Goal: Task Accomplishment & Management: Use online tool/utility

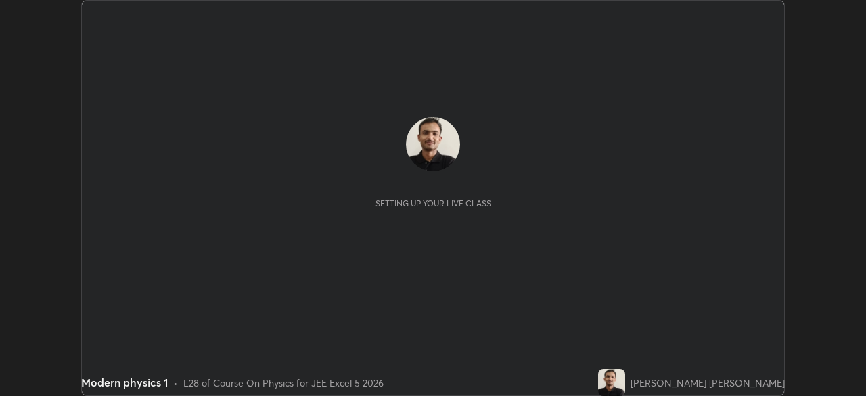
scroll to position [396, 865]
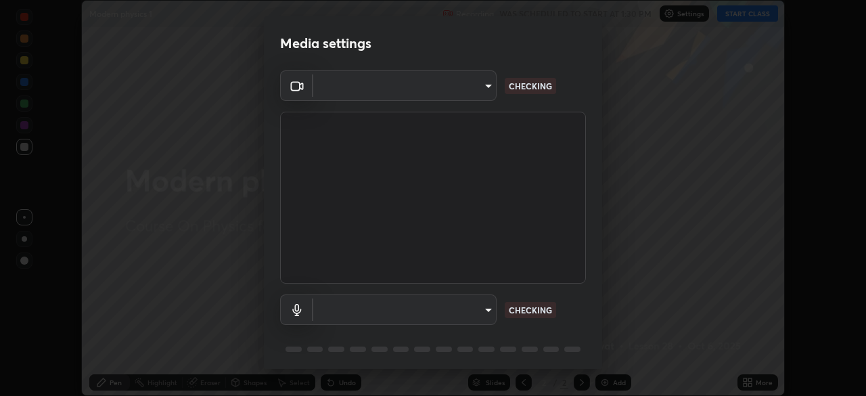
type input "05e465ff83a2709560b00517cc20afcec0d8c6759013130505a18faaf77a7109"
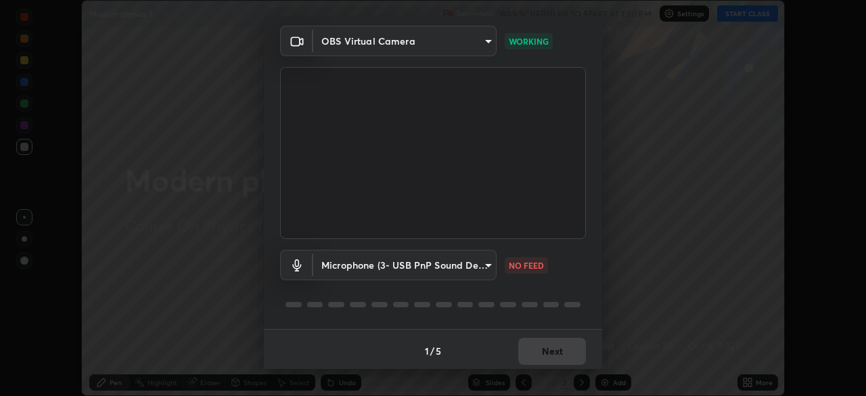
scroll to position [48, 0]
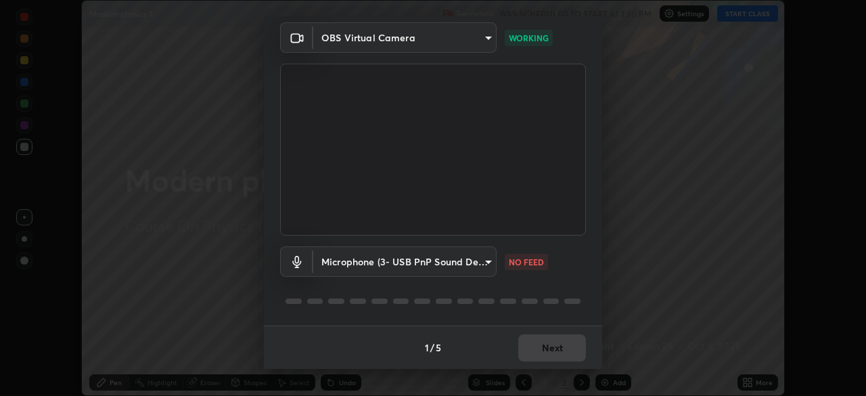
click at [484, 258] on body "Erase all Modern physics 1 Recording WAS SCHEDULED TO START AT 1:30 PM Settings…" at bounding box center [433, 198] width 866 height 396
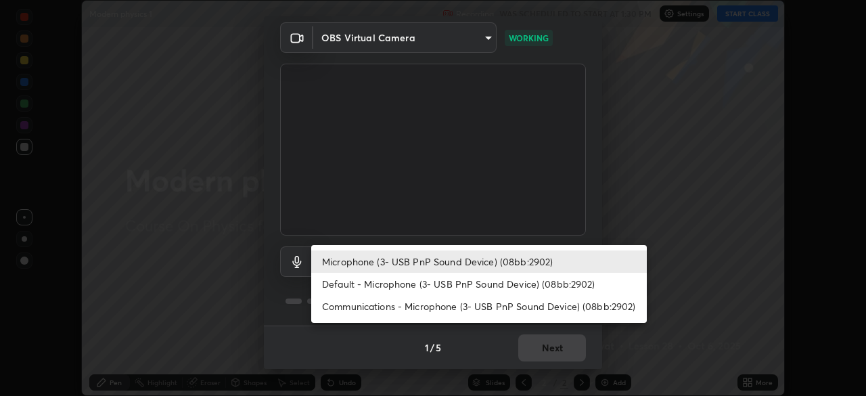
click at [363, 284] on li "Default - Microphone (3- USB PnP Sound Device) (08bb:2902)" at bounding box center [478, 284] width 335 height 22
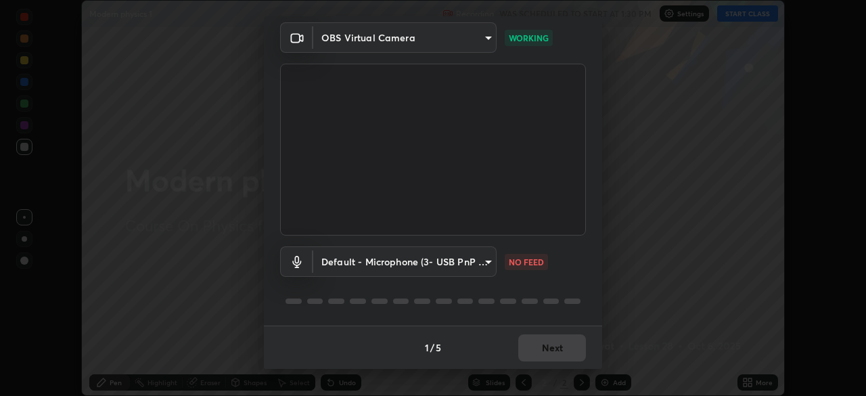
type input "default"
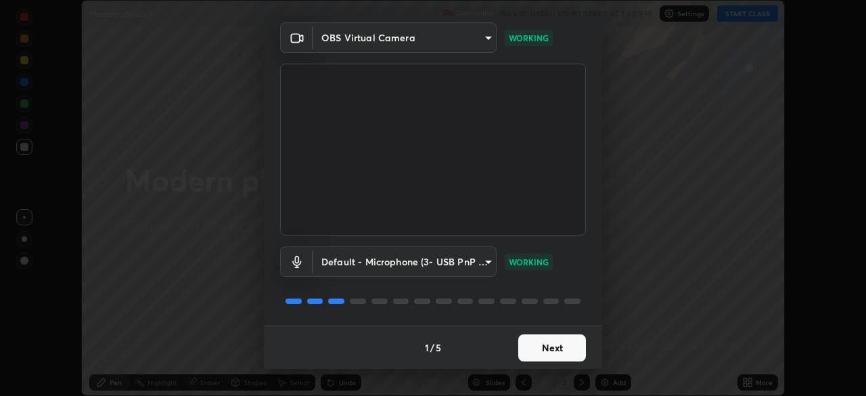
click at [538, 350] on button "Next" at bounding box center [552, 347] width 68 height 27
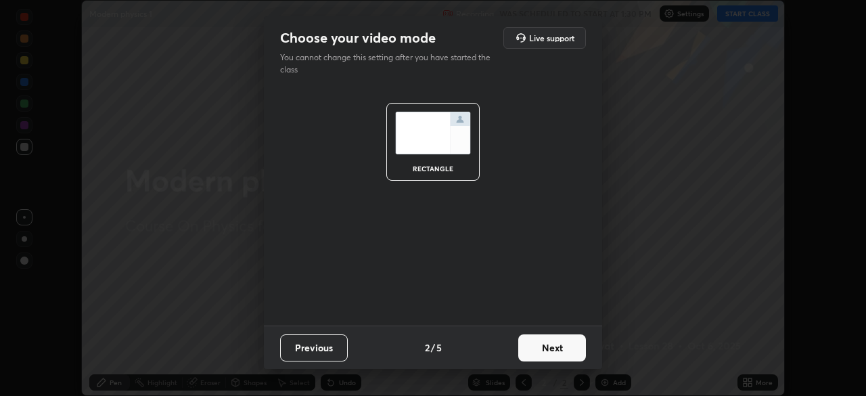
scroll to position [0, 0]
click at [534, 348] on button "Next" at bounding box center [552, 347] width 68 height 27
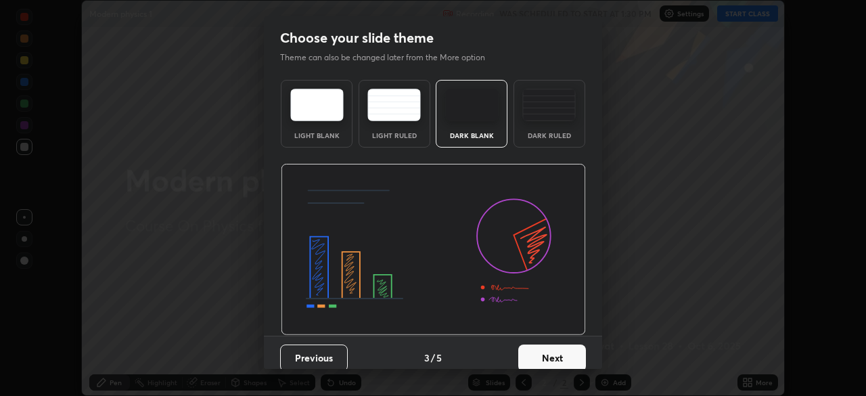
click at [542, 354] on button "Next" at bounding box center [552, 357] width 68 height 27
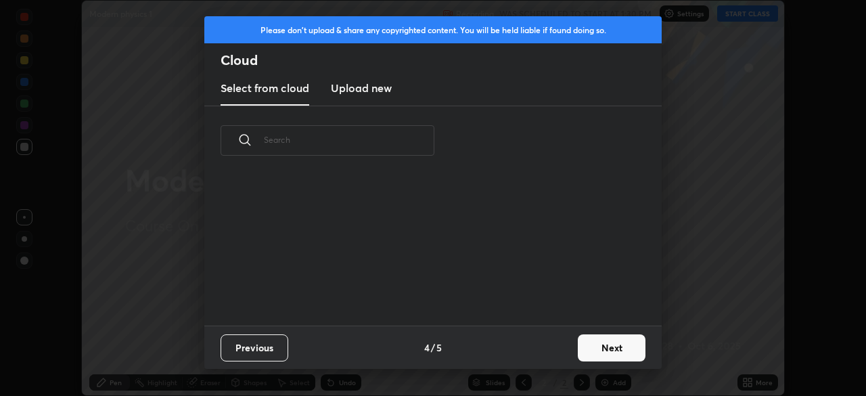
click at [542, 360] on div "Previous 4 / 5 Next" at bounding box center [432, 346] width 457 height 43
click at [542, 359] on div "Previous 4 / 5 Next" at bounding box center [432, 346] width 457 height 43
click at [596, 348] on button "Next" at bounding box center [612, 347] width 68 height 27
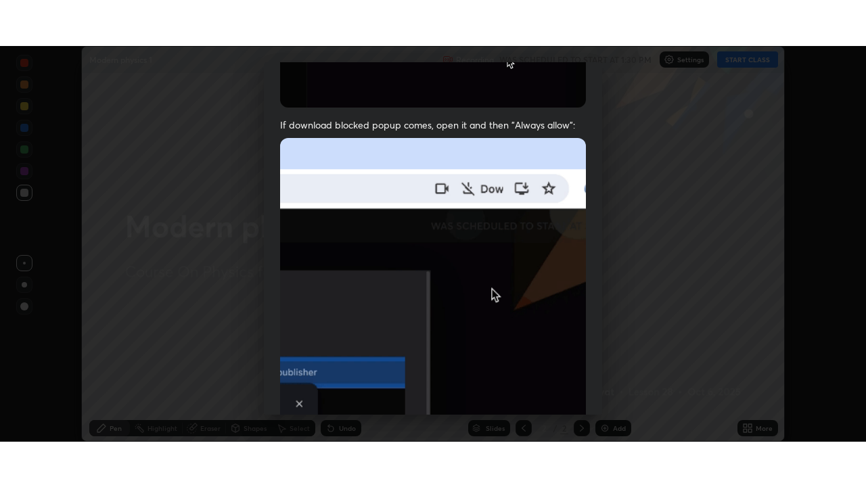
scroll to position [324, 0]
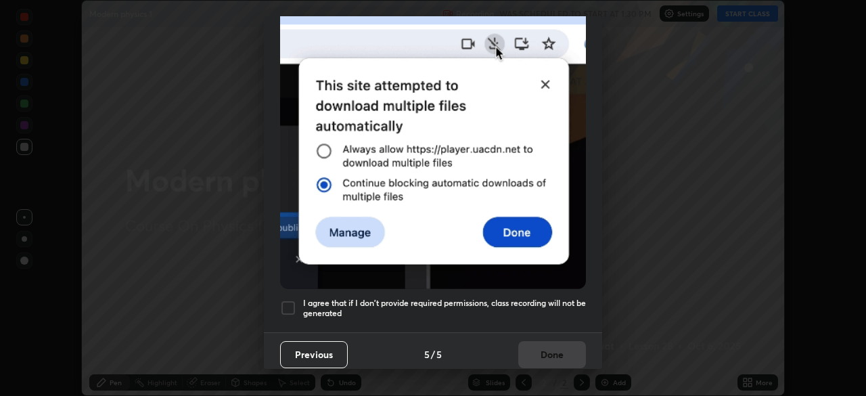
click at [292, 300] on div at bounding box center [288, 308] width 16 height 16
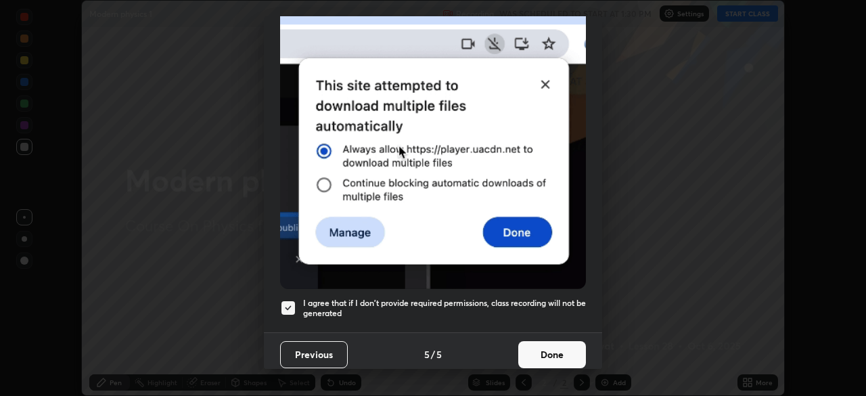
click at [553, 344] on button "Done" at bounding box center [552, 354] width 68 height 27
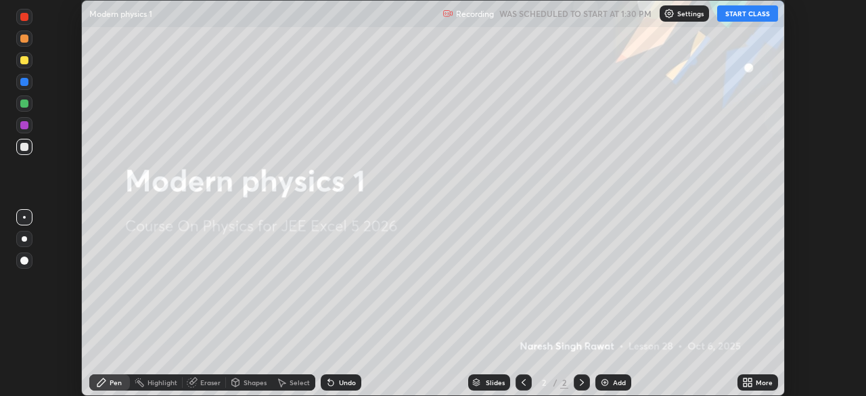
click at [744, 380] on icon at bounding box center [744, 379] width 3 height 3
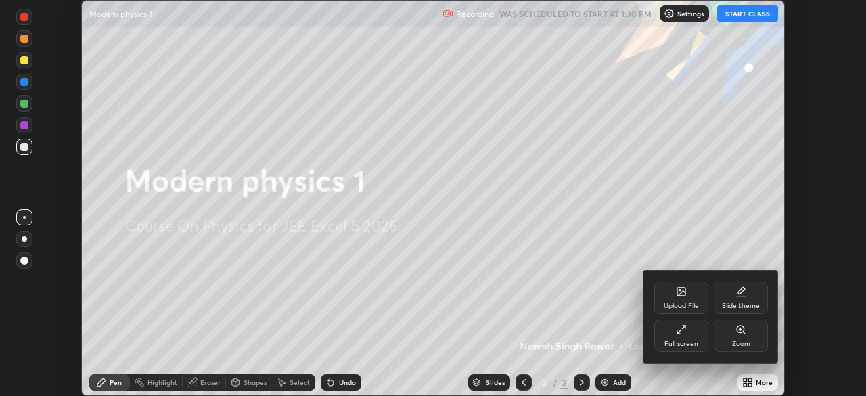
click at [690, 337] on div "Full screen" at bounding box center [681, 335] width 54 height 32
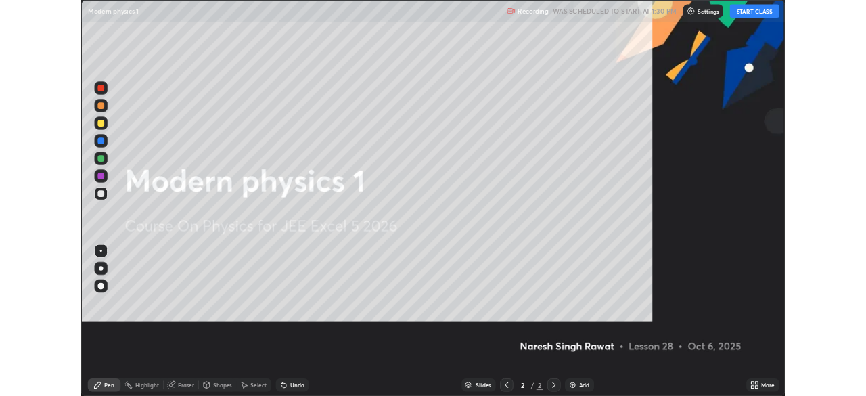
scroll to position [487, 866]
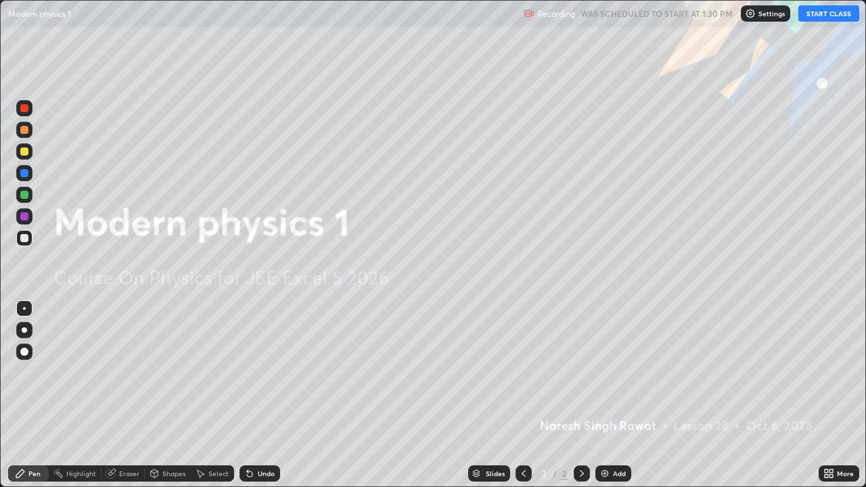
click at [826, 395] on icon at bounding box center [825, 470] width 3 height 3
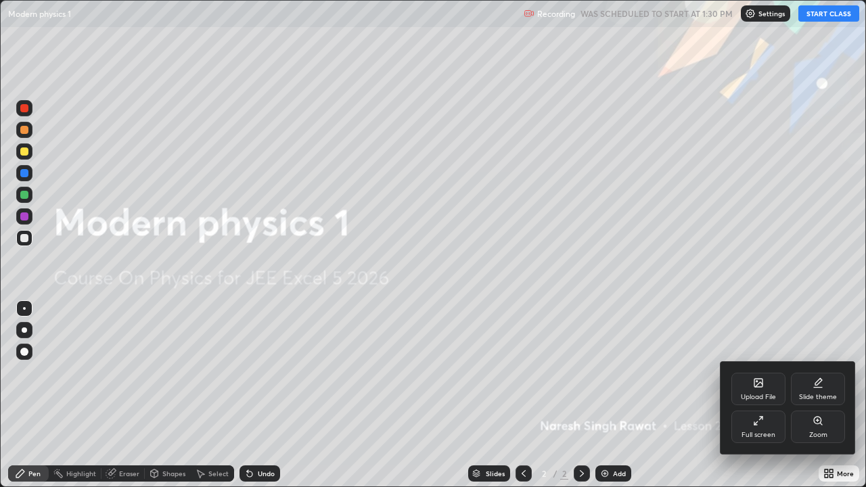
click at [819, 385] on icon at bounding box center [817, 382] width 11 height 11
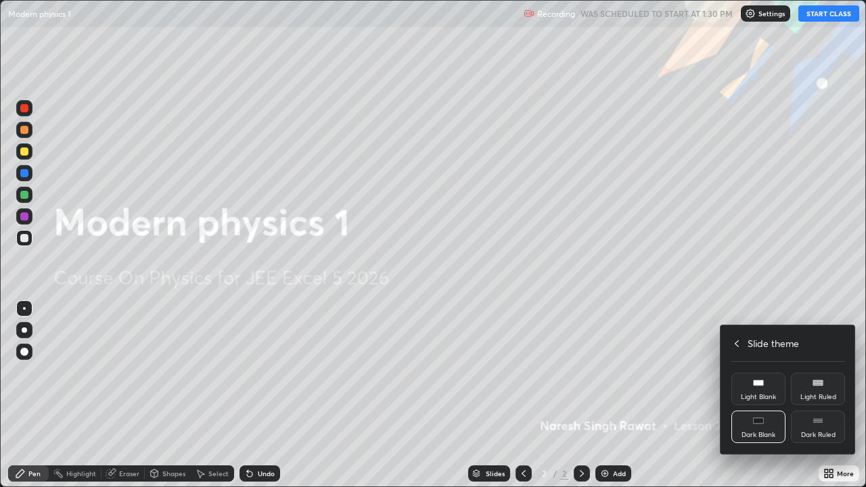
click at [824, 395] on div "Dark Ruled" at bounding box center [818, 427] width 54 height 32
click at [778, 304] on div at bounding box center [433, 243] width 866 height 487
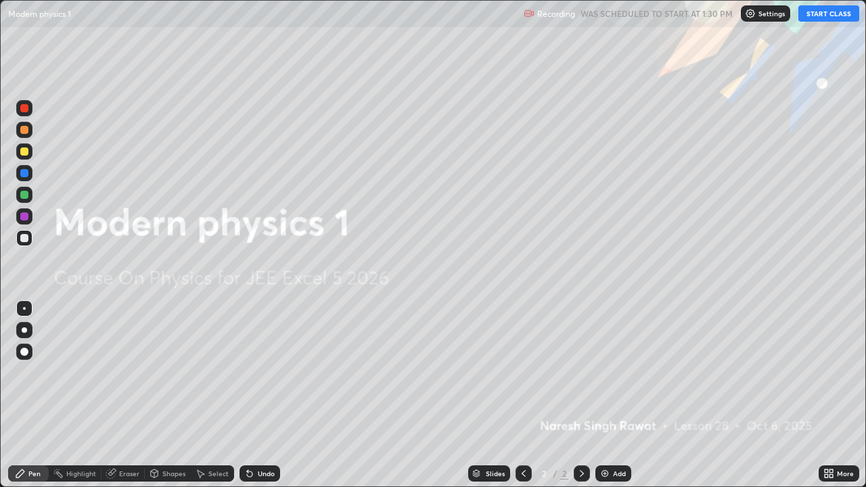
click at [828, 18] on button "START CLASS" at bounding box center [828, 13] width 61 height 16
click at [613, 395] on div "Add" at bounding box center [619, 473] width 13 height 7
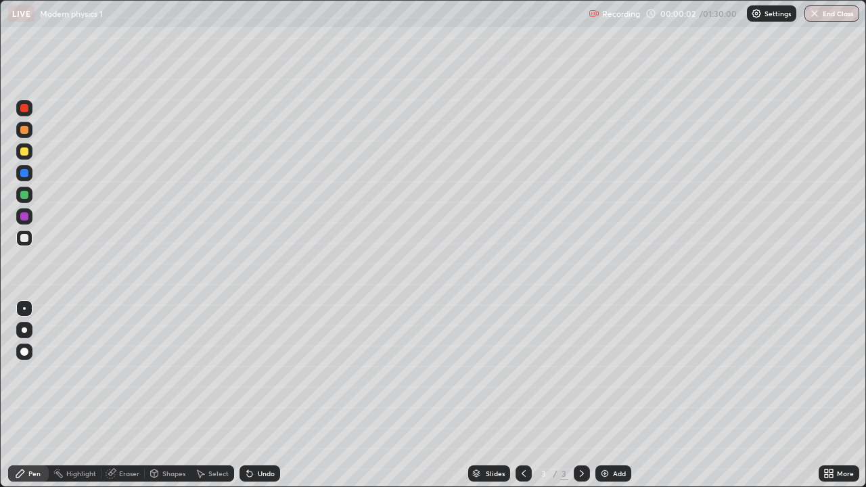
click at [27, 129] on div at bounding box center [24, 130] width 8 height 8
click at [166, 395] on div "Shapes" at bounding box center [173, 473] width 23 height 7
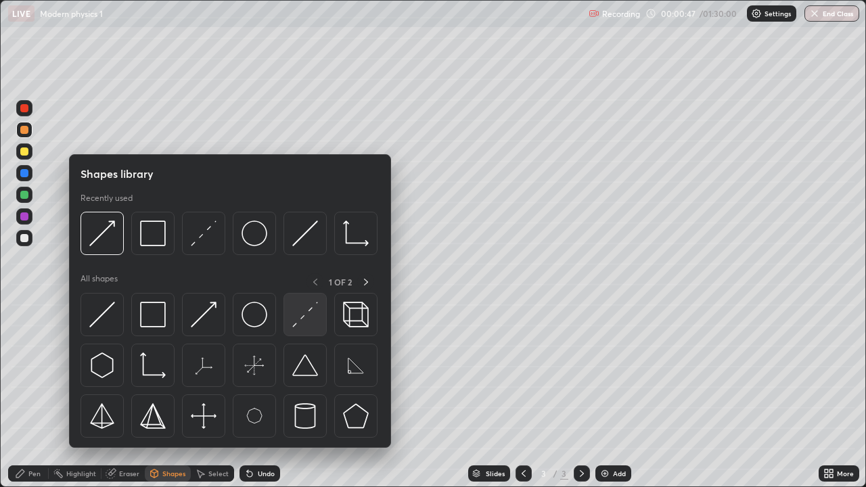
click at [300, 312] on img at bounding box center [305, 315] width 26 height 26
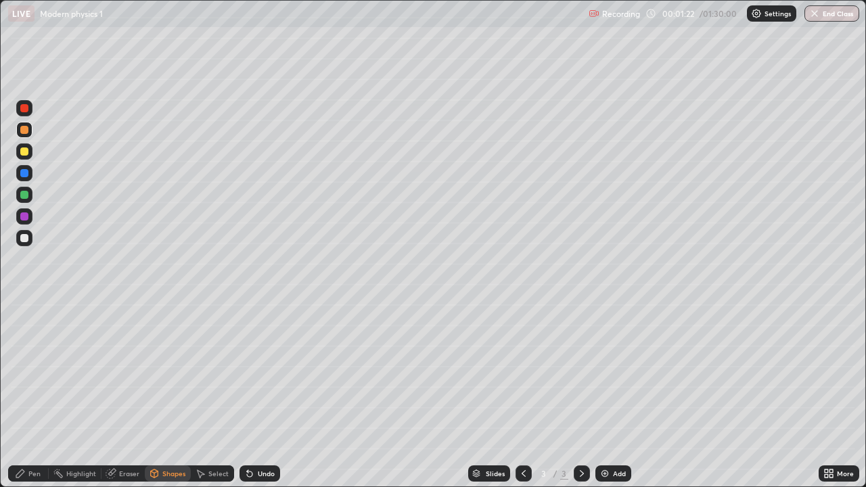
click at [208, 395] on div "Select" at bounding box center [218, 473] width 20 height 7
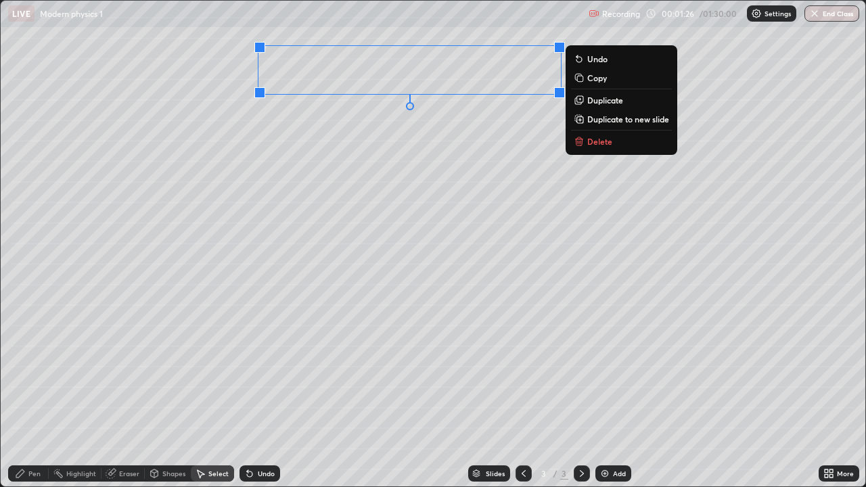
click at [390, 172] on div "0 ° Undo Copy Duplicate Duplicate to new slide Delete" at bounding box center [433, 244] width 864 height 486
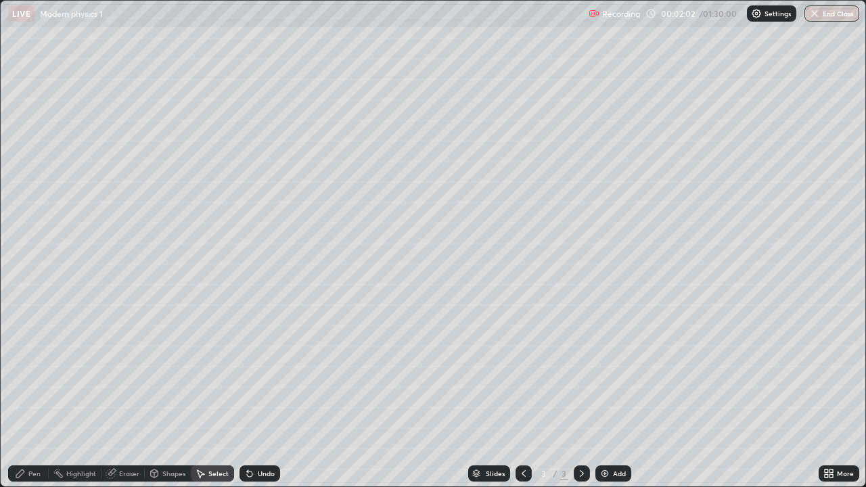
click at [27, 395] on div "Pen" at bounding box center [28, 473] width 41 height 16
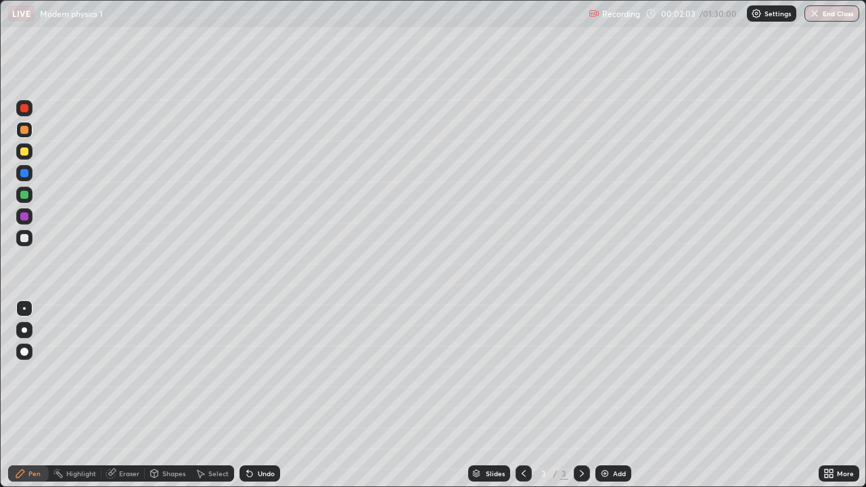
click at [25, 237] on div at bounding box center [24, 238] width 8 height 8
click at [24, 132] on div at bounding box center [24, 130] width 8 height 8
click at [24, 192] on div at bounding box center [24, 195] width 8 height 8
click at [259, 395] on div "Undo" at bounding box center [266, 473] width 17 height 7
click at [257, 395] on div "Undo" at bounding box center [259, 473] width 41 height 16
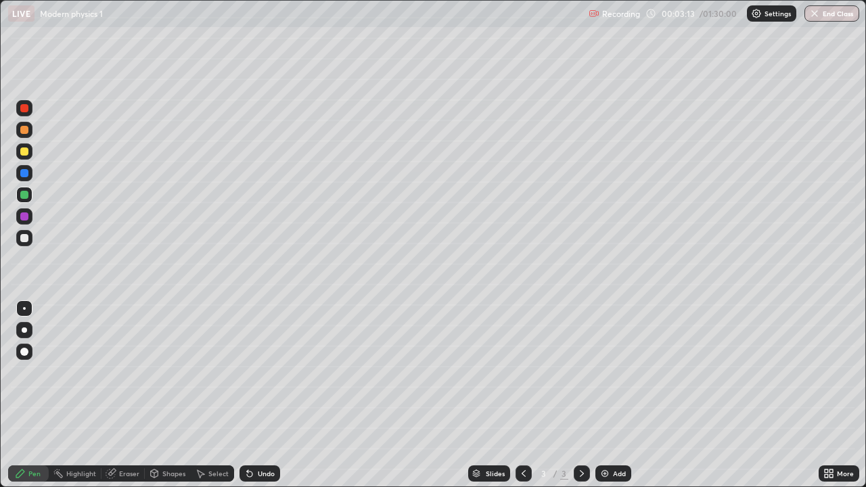
click at [163, 395] on div "Shapes" at bounding box center [173, 473] width 23 height 7
click at [26, 395] on icon at bounding box center [20, 473] width 11 height 11
click at [22, 237] on div at bounding box center [24, 238] width 8 height 8
click at [24, 194] on div at bounding box center [24, 195] width 8 height 8
click at [135, 395] on div "Eraser" at bounding box center [129, 473] width 20 height 7
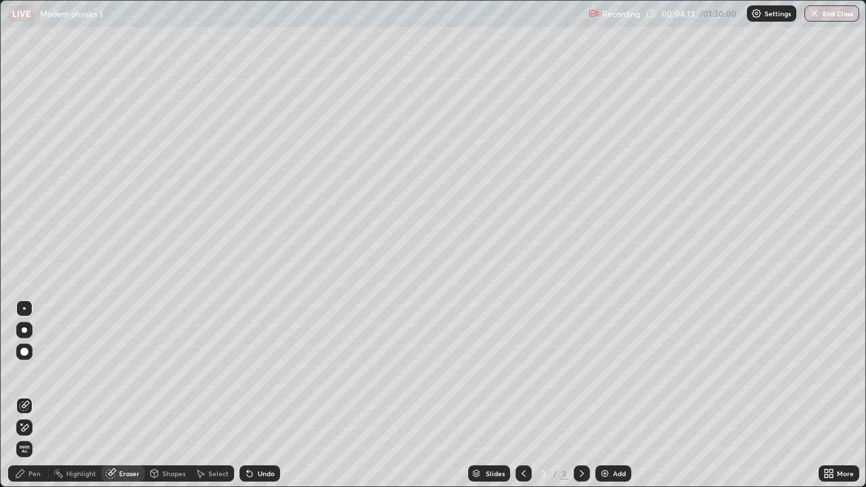
click at [215, 395] on div "Select" at bounding box center [218, 473] width 20 height 7
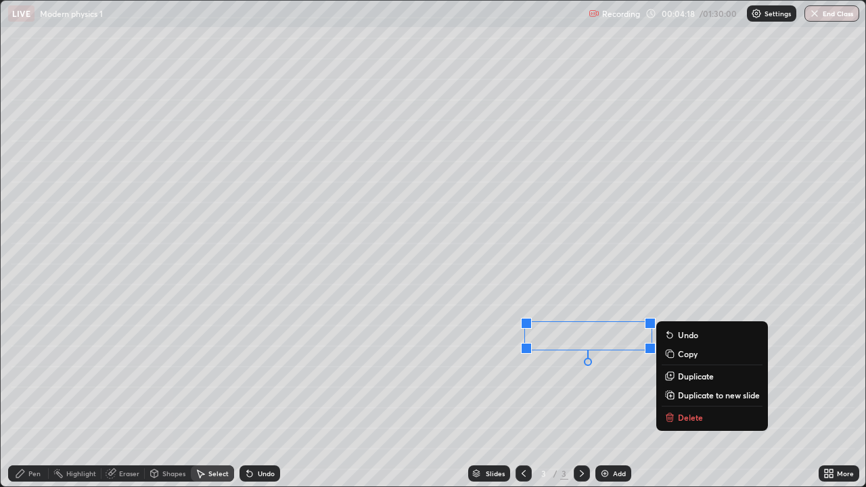
click at [587, 277] on div "0 ° Undo Copy Duplicate Duplicate to new slide Delete" at bounding box center [433, 244] width 864 height 486
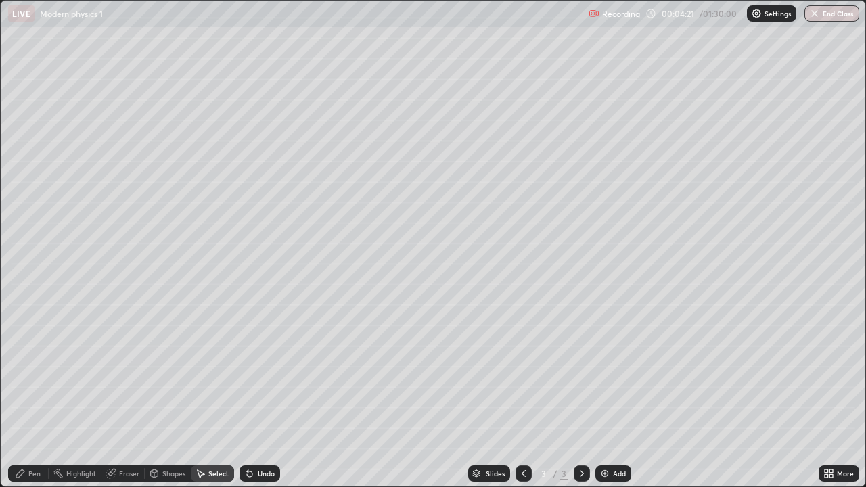
click at [28, 395] on div "Pen" at bounding box center [34, 473] width 12 height 7
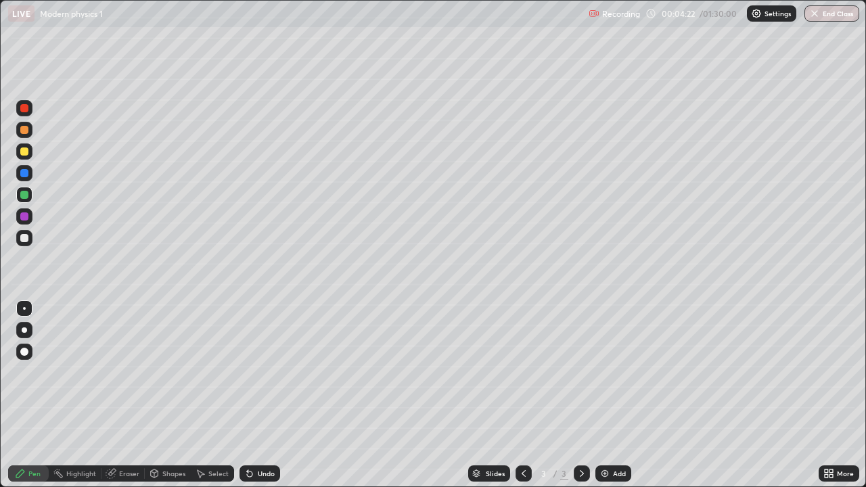
click at [24, 237] on div at bounding box center [24, 238] width 8 height 8
click at [581, 395] on div at bounding box center [582, 473] width 16 height 16
click at [603, 395] on img at bounding box center [604, 473] width 11 height 11
click at [23, 130] on div at bounding box center [24, 130] width 8 height 8
click at [521, 395] on icon at bounding box center [523, 473] width 11 height 11
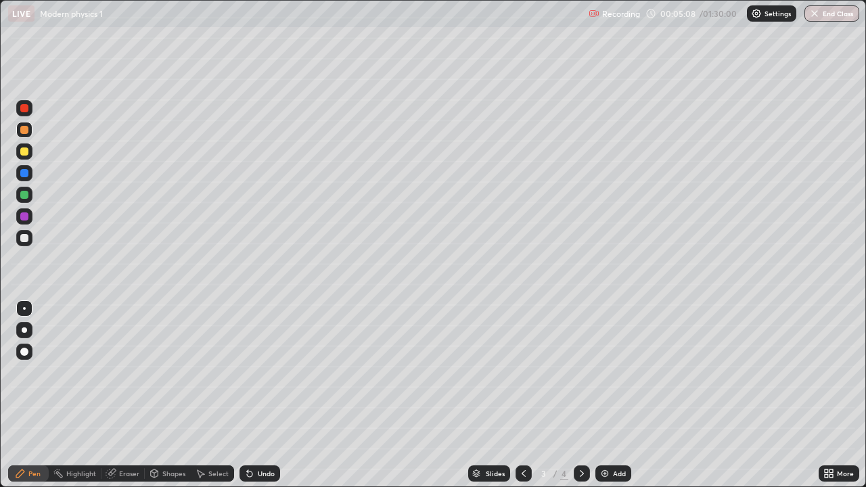
click at [580, 395] on icon at bounding box center [581, 473] width 11 height 11
click at [23, 128] on div at bounding box center [24, 130] width 8 height 8
click at [205, 395] on div "Select" at bounding box center [212, 473] width 43 height 16
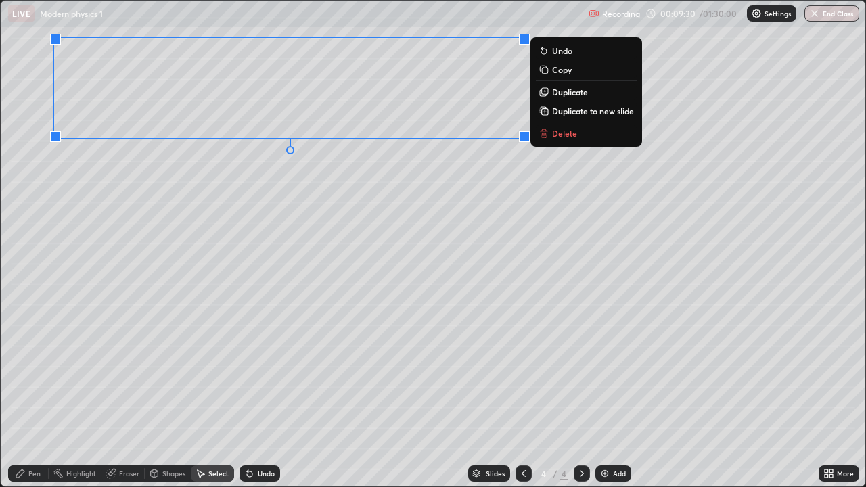
click at [299, 181] on div "0 ° Undo Copy Duplicate Duplicate to new slide Delete" at bounding box center [433, 244] width 864 height 486
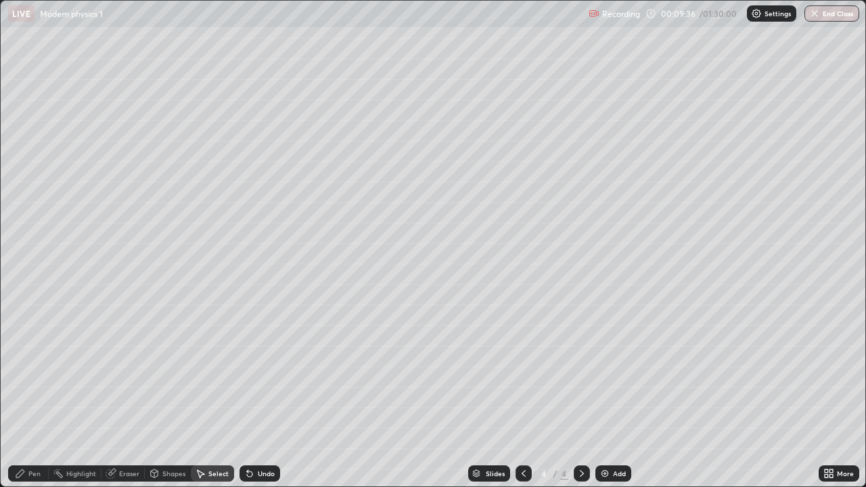
click at [27, 395] on div "Pen" at bounding box center [28, 473] width 41 height 16
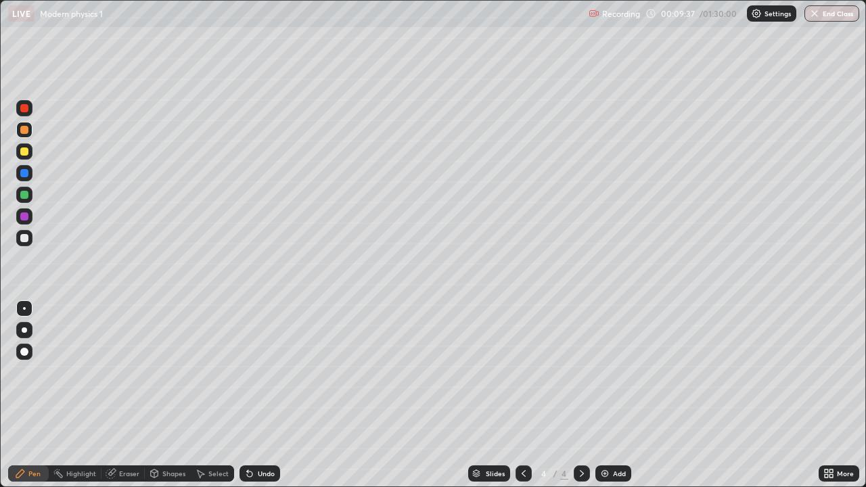
click at [26, 240] on div at bounding box center [24, 238] width 8 height 8
click at [153, 395] on icon at bounding box center [154, 472] width 7 height 2
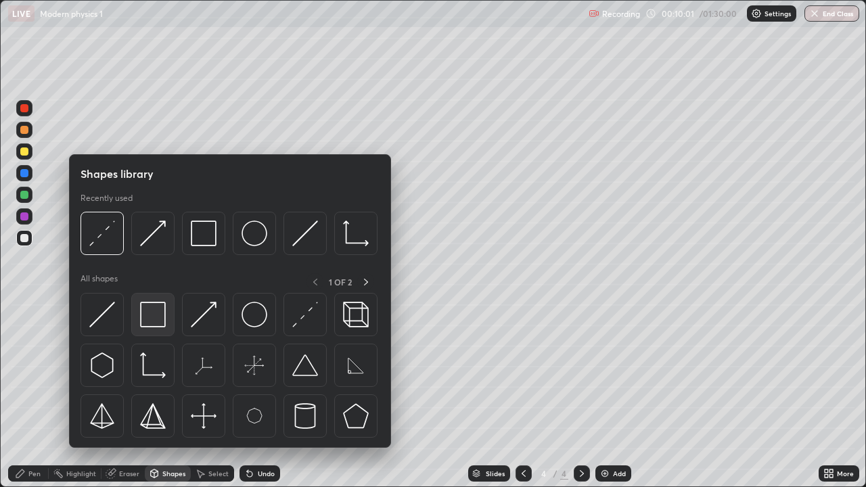
click at [161, 321] on img at bounding box center [153, 315] width 26 height 26
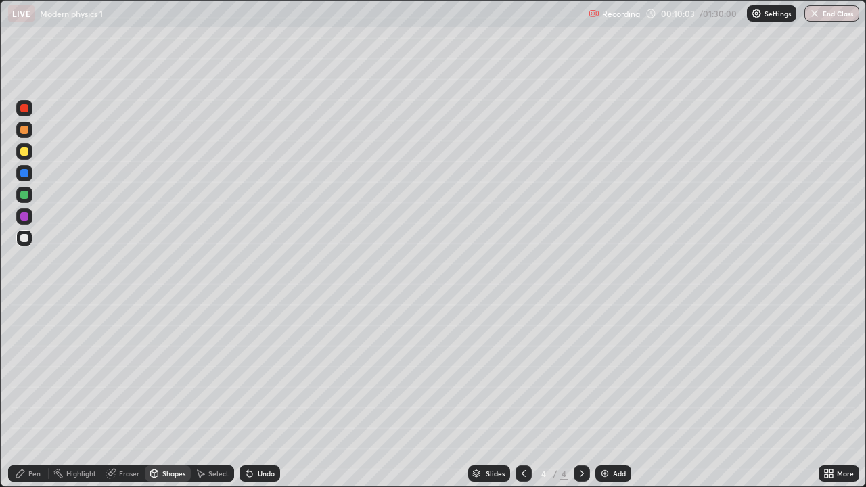
click at [24, 197] on div at bounding box center [24, 195] width 8 height 8
click at [128, 395] on div "Eraser" at bounding box center [122, 473] width 43 height 16
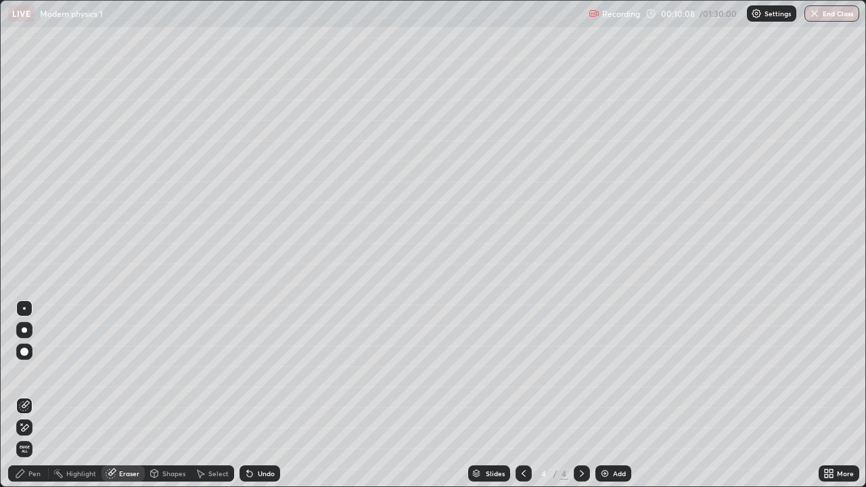
click at [123, 395] on div "Eraser" at bounding box center [122, 473] width 43 height 16
click at [154, 395] on icon at bounding box center [154, 472] width 7 height 2
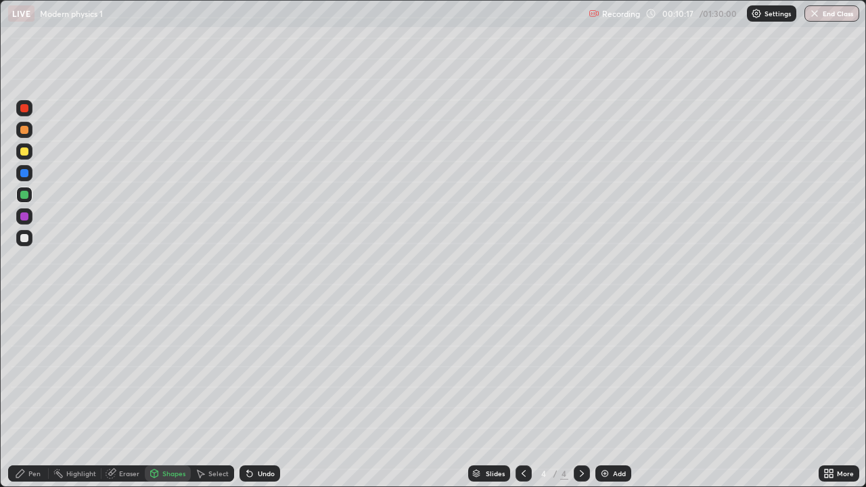
click at [34, 395] on div "Pen" at bounding box center [34, 473] width 12 height 7
click at [22, 239] on div at bounding box center [24, 238] width 8 height 8
click at [159, 395] on div "Shapes" at bounding box center [168, 473] width 46 height 16
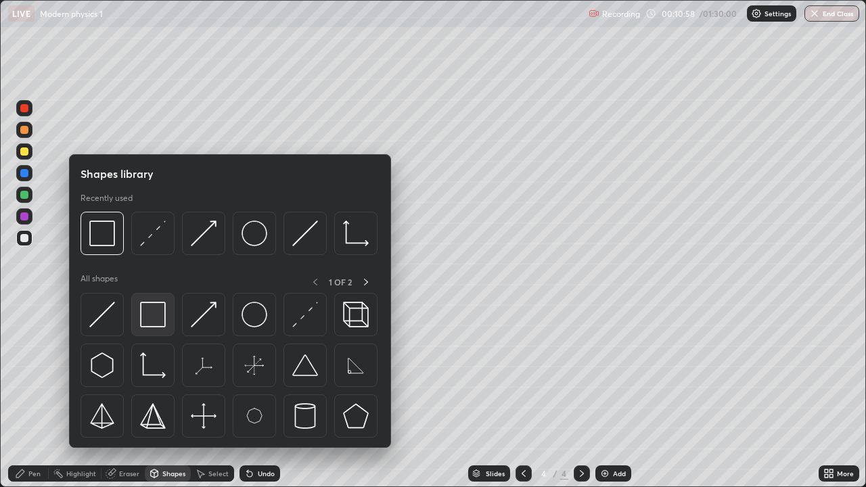
click at [145, 320] on img at bounding box center [153, 315] width 26 height 26
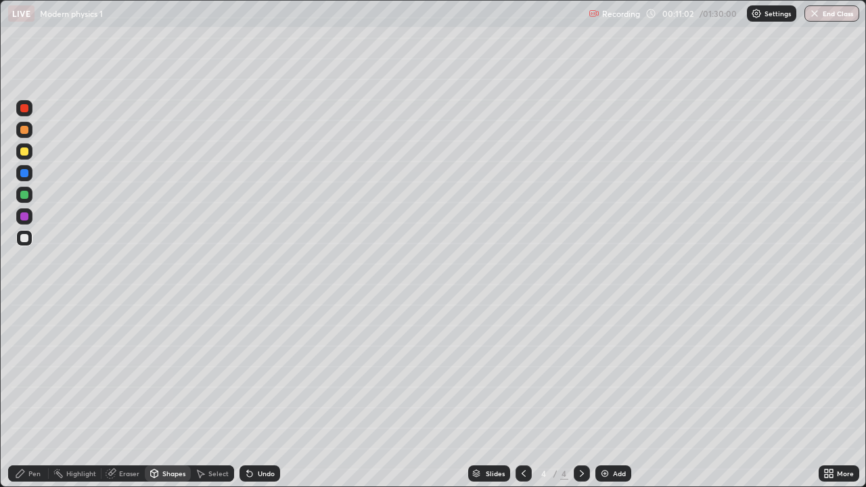
click at [124, 395] on div "Eraser" at bounding box center [129, 473] width 20 height 7
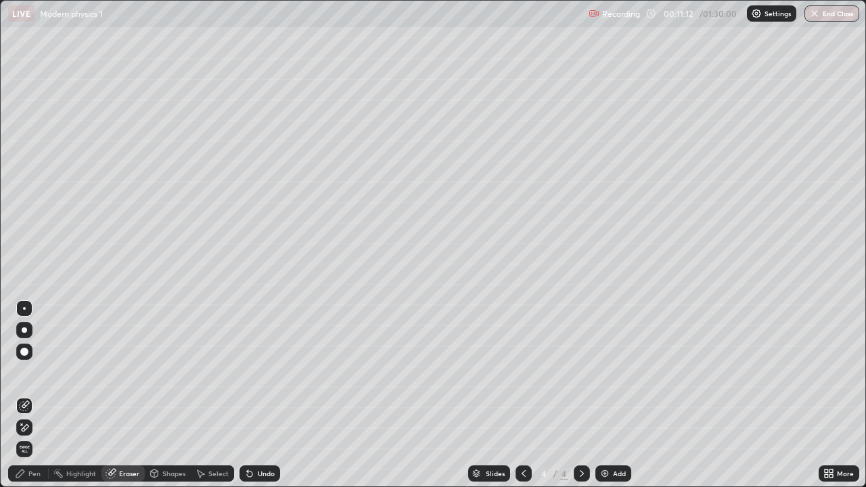
click at [30, 395] on div "Pen" at bounding box center [34, 473] width 12 height 7
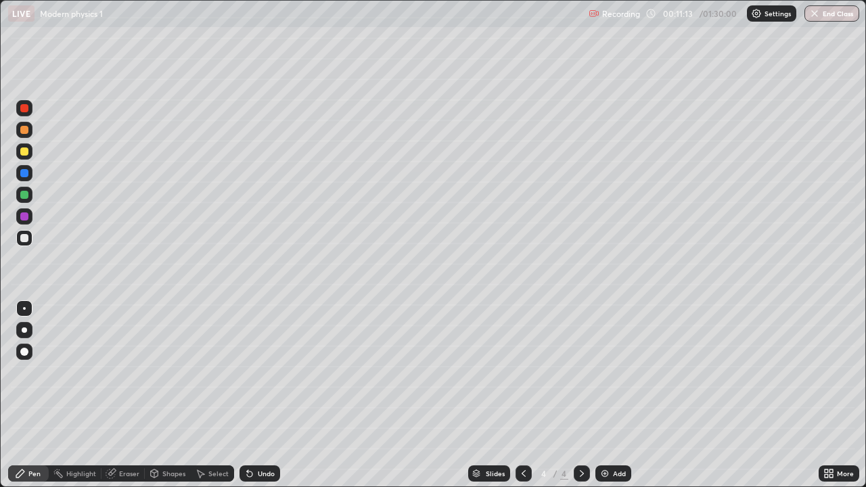
click at [24, 194] on div at bounding box center [24, 195] width 8 height 8
click at [22, 133] on div at bounding box center [24, 130] width 8 height 8
click at [24, 152] on div at bounding box center [24, 151] width 8 height 8
click at [24, 216] on div at bounding box center [24, 216] width 8 height 8
click at [23, 175] on div at bounding box center [24, 173] width 8 height 8
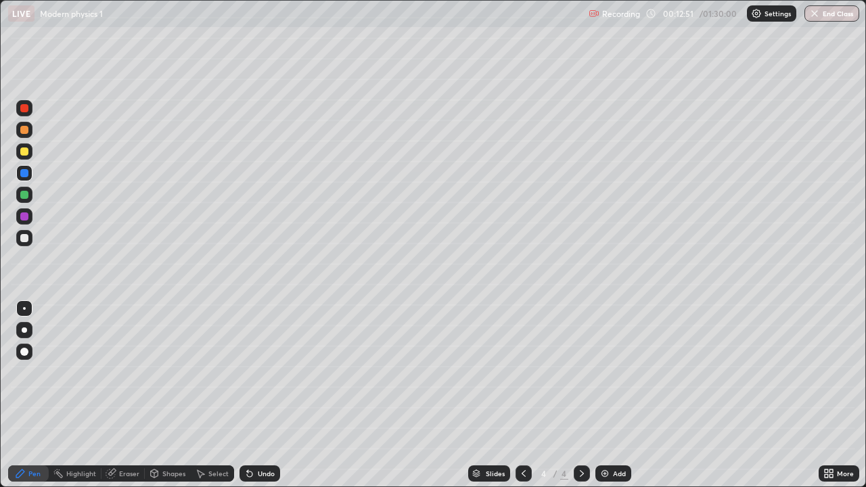
click at [24, 148] on div at bounding box center [24, 151] width 8 height 8
click at [24, 193] on div at bounding box center [24, 195] width 8 height 8
click at [154, 395] on icon at bounding box center [154, 472] width 7 height 2
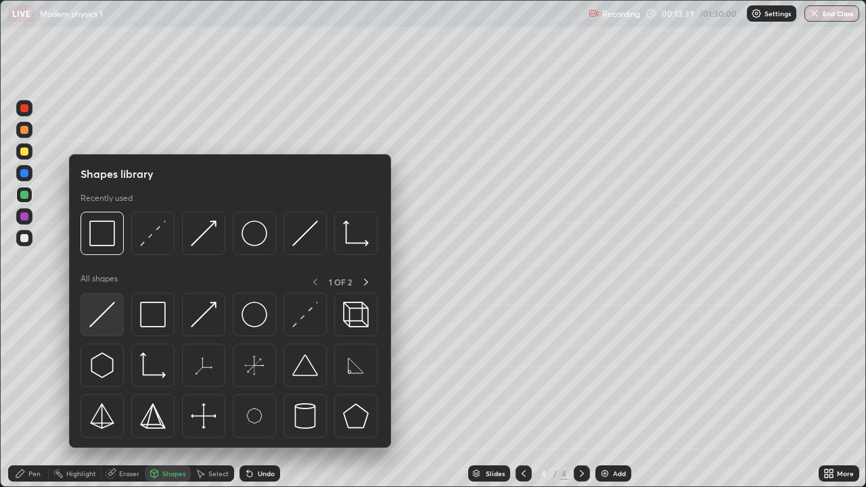
click at [110, 315] on img at bounding box center [102, 315] width 26 height 26
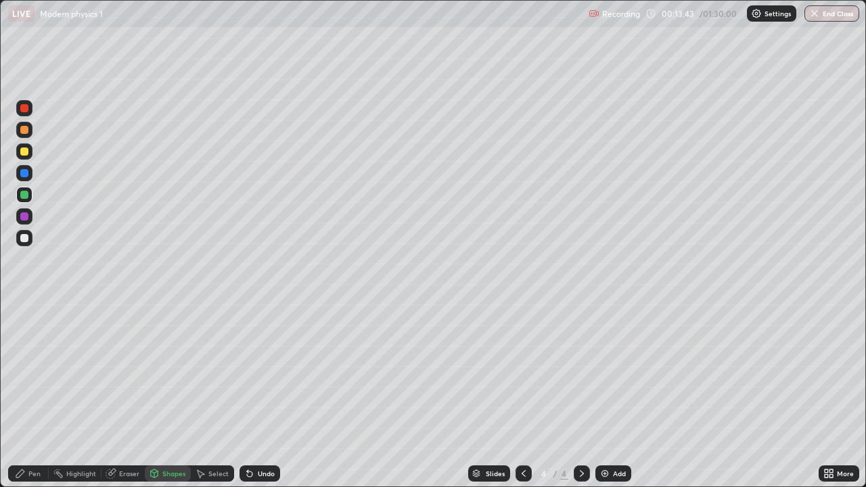
click at [175, 395] on div "Shapes" at bounding box center [173, 473] width 23 height 7
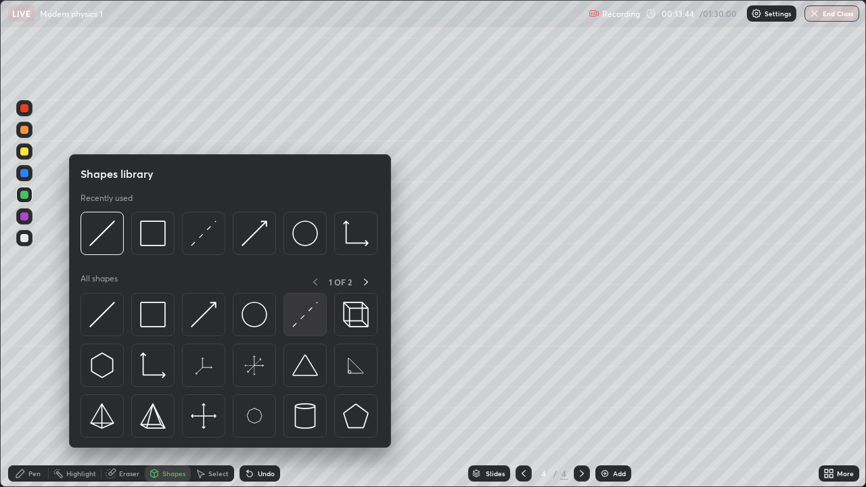
click at [302, 327] on img at bounding box center [305, 315] width 26 height 26
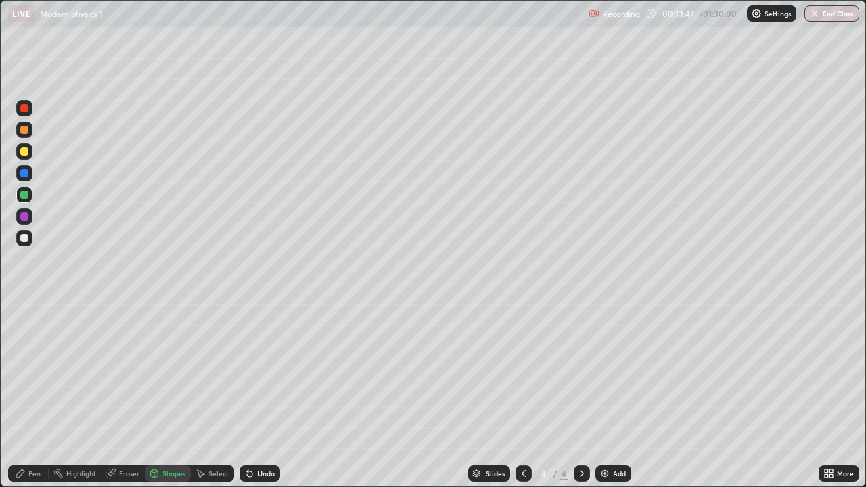
click at [28, 395] on div "Pen" at bounding box center [34, 473] width 12 height 7
click at [23, 238] on div at bounding box center [24, 238] width 8 height 8
click at [22, 132] on div at bounding box center [24, 130] width 8 height 8
click at [580, 395] on icon at bounding box center [582, 473] width 4 height 7
click at [601, 395] on img at bounding box center [604, 473] width 11 height 11
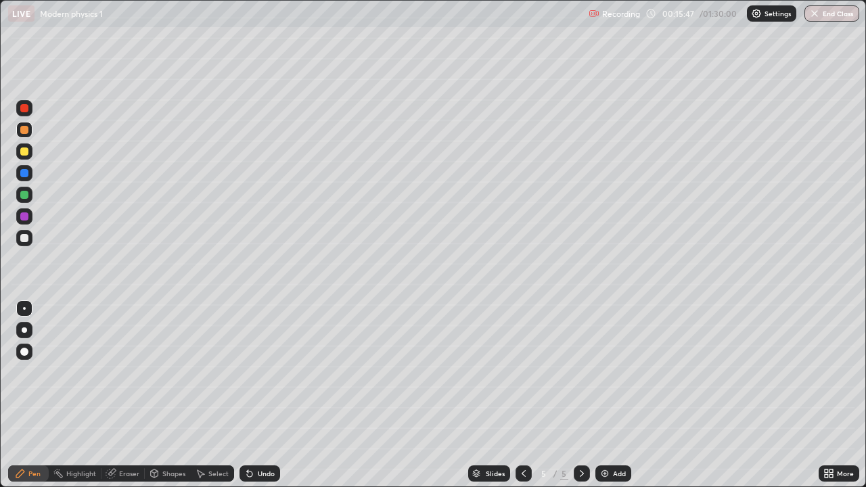
click at [26, 193] on div at bounding box center [24, 195] width 8 height 8
click at [23, 216] on div at bounding box center [24, 216] width 8 height 8
click at [24, 154] on div at bounding box center [24, 151] width 8 height 8
click at [28, 239] on div at bounding box center [24, 238] width 8 height 8
click at [25, 128] on div at bounding box center [24, 130] width 8 height 8
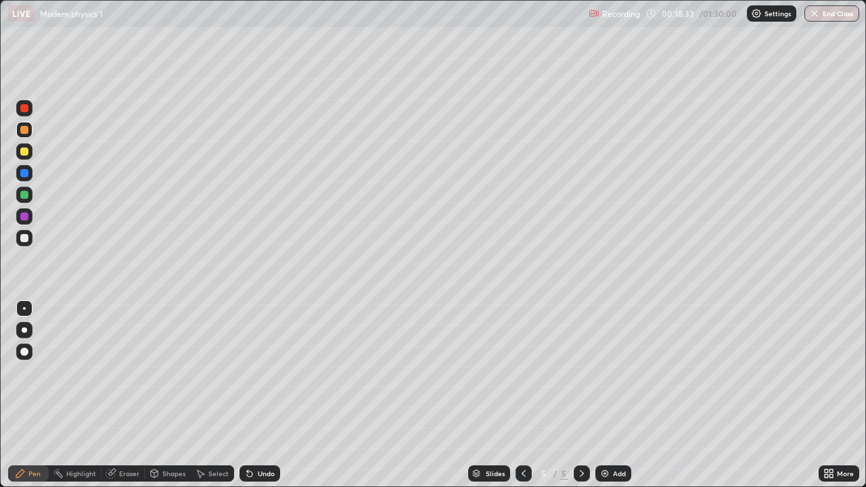
click at [0, 72] on div "Setting up your live class" at bounding box center [433, 243] width 866 height 487
click at [25, 193] on div at bounding box center [24, 195] width 8 height 8
click at [579, 395] on icon at bounding box center [581, 473] width 11 height 11
click at [602, 395] on img at bounding box center [604, 473] width 11 height 11
click at [25, 131] on div at bounding box center [24, 130] width 8 height 8
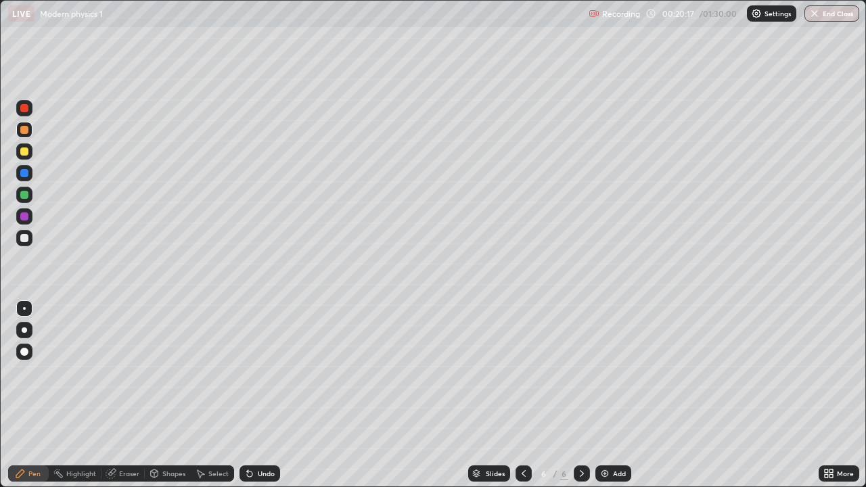
click at [22, 241] on div at bounding box center [24, 238] width 8 height 8
click at [24, 195] on div at bounding box center [24, 195] width 8 height 8
click at [22, 149] on div at bounding box center [24, 151] width 8 height 8
click at [18, 395] on div "Pen" at bounding box center [28, 473] width 41 height 16
click at [26, 197] on div at bounding box center [24, 195] width 8 height 8
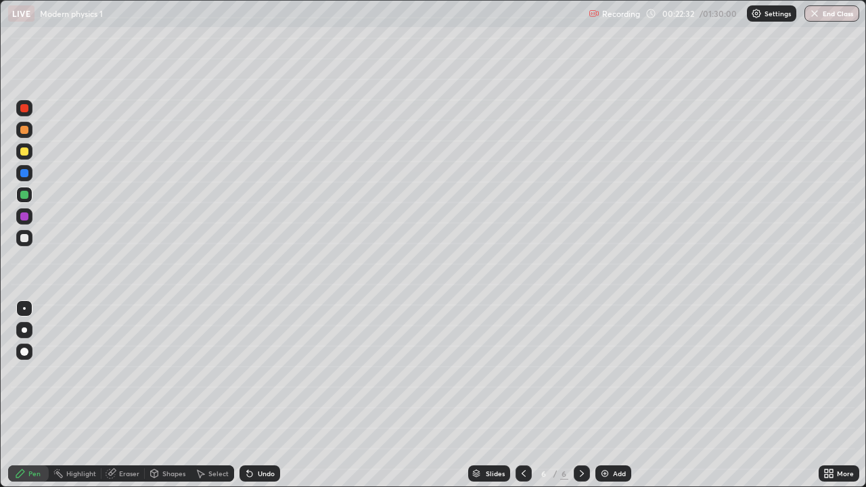
click at [23, 131] on div at bounding box center [24, 130] width 8 height 8
click at [18, 395] on icon at bounding box center [20, 473] width 11 height 11
click at [26, 155] on div at bounding box center [24, 151] width 8 height 8
click at [581, 395] on icon at bounding box center [582, 473] width 4 height 7
click at [603, 395] on img at bounding box center [604, 473] width 11 height 11
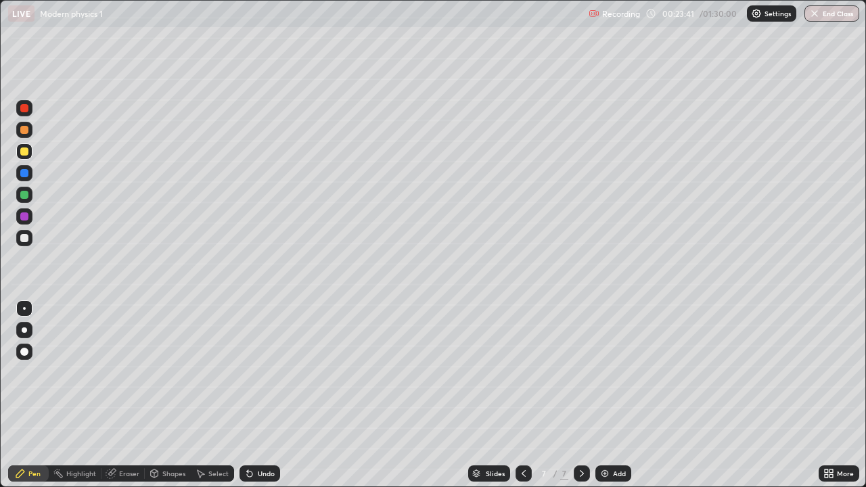
click at [25, 131] on div at bounding box center [24, 130] width 8 height 8
click at [24, 195] on div at bounding box center [24, 195] width 8 height 8
click at [24, 152] on div at bounding box center [24, 151] width 8 height 8
click at [154, 395] on icon at bounding box center [154, 472] width 7 height 2
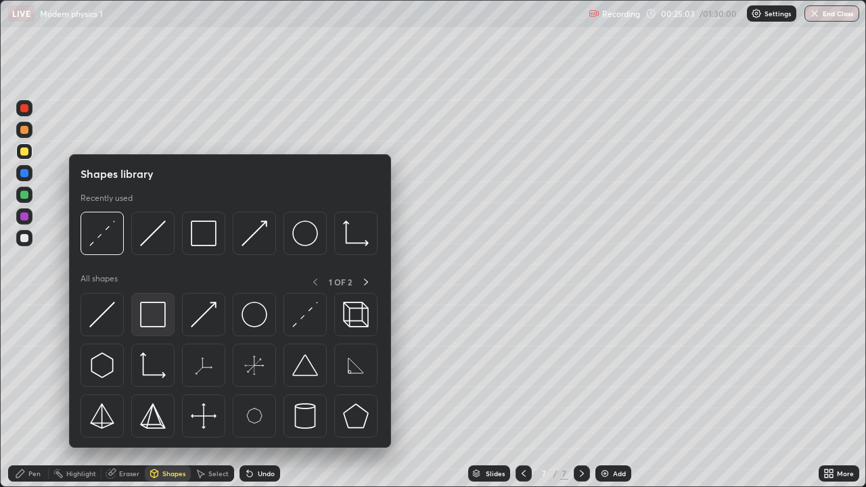
click at [154, 325] on img at bounding box center [153, 315] width 26 height 26
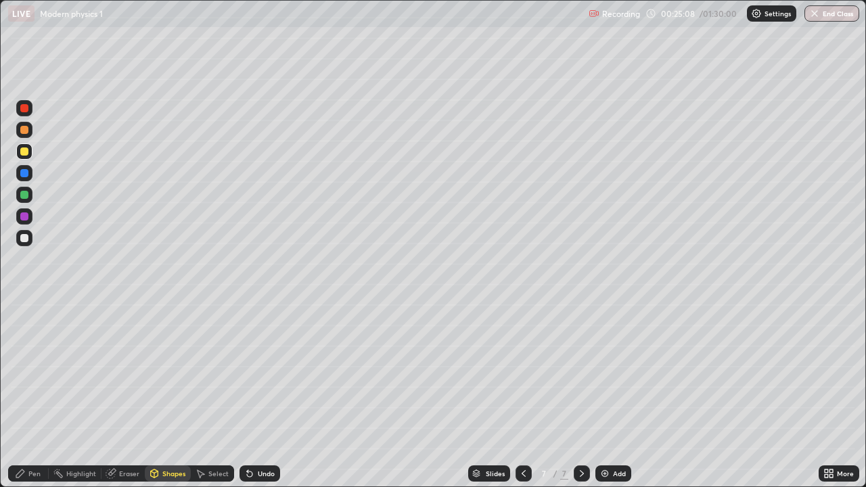
click at [25, 239] on div at bounding box center [24, 238] width 8 height 8
click at [27, 395] on div "Pen" at bounding box center [28, 473] width 41 height 16
click at [145, 395] on div "Shapes" at bounding box center [168, 473] width 46 height 16
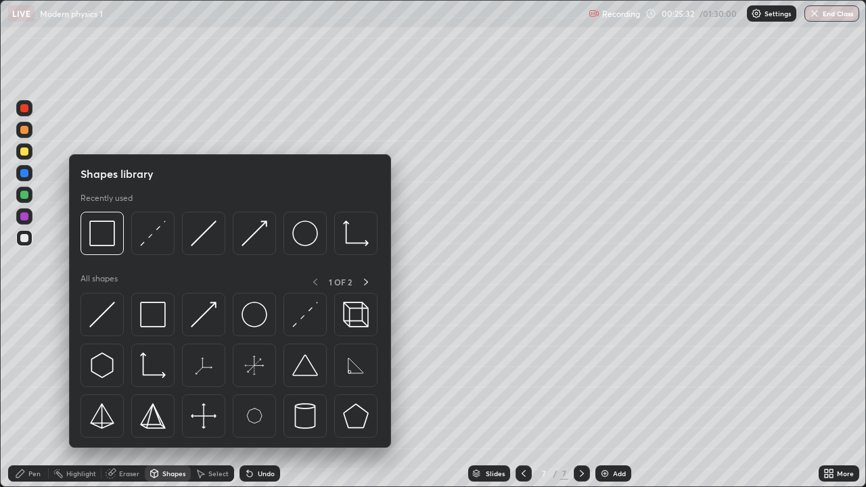
click at [165, 395] on div "Shapes" at bounding box center [168, 473] width 46 height 16
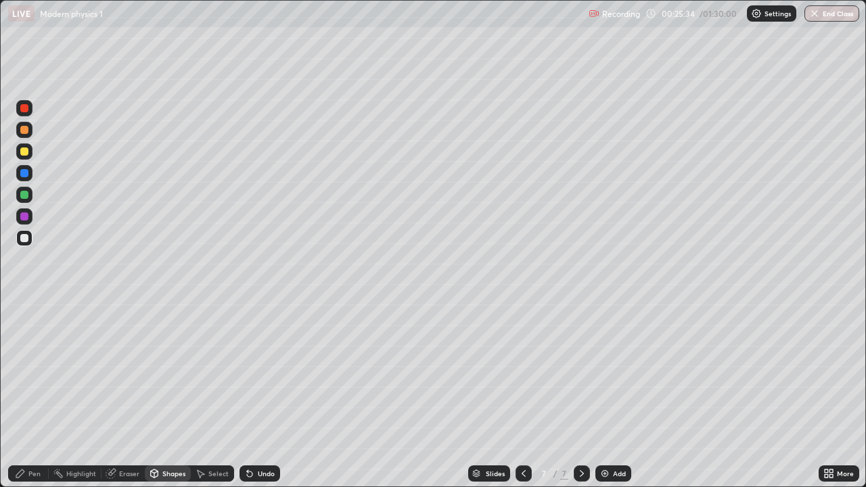
click at [154, 395] on icon at bounding box center [154, 472] width 7 height 2
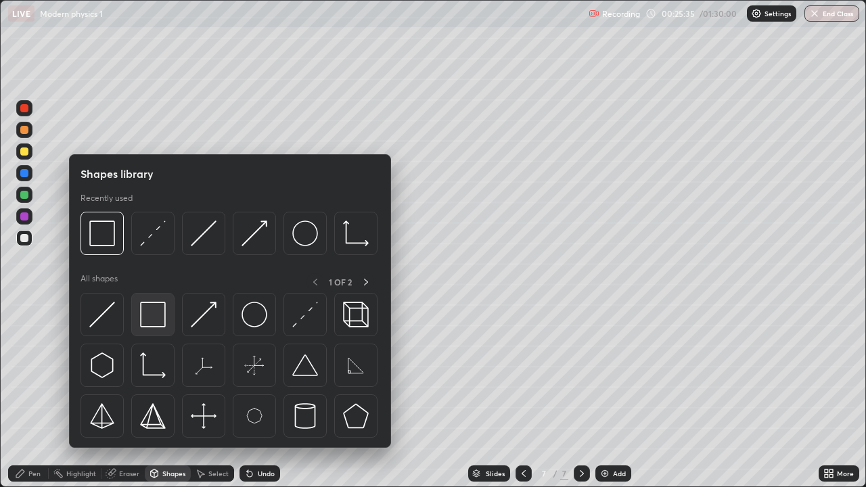
click at [151, 315] on img at bounding box center [153, 315] width 26 height 26
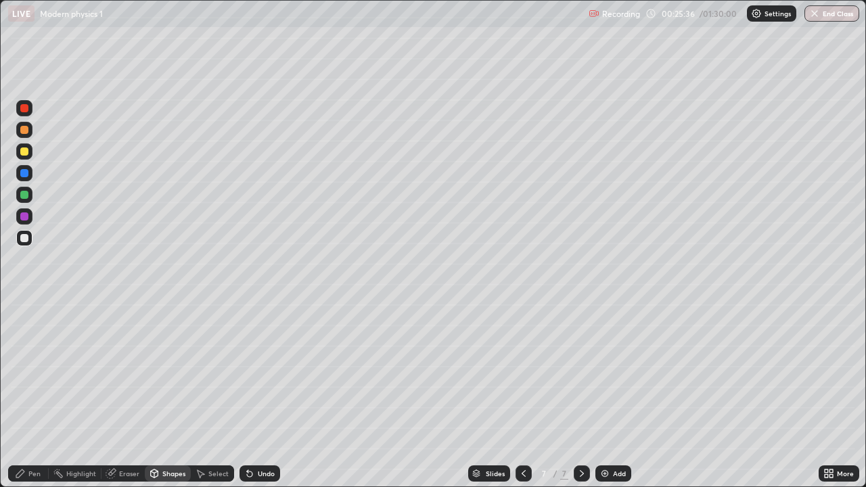
click at [22, 130] on div at bounding box center [24, 130] width 8 height 8
click at [27, 395] on div "Pen" at bounding box center [28, 473] width 41 height 16
click at [25, 218] on div at bounding box center [24, 216] width 8 height 8
click at [25, 237] on div at bounding box center [24, 238] width 8 height 8
click at [26, 395] on div "Pen" at bounding box center [28, 473] width 41 height 16
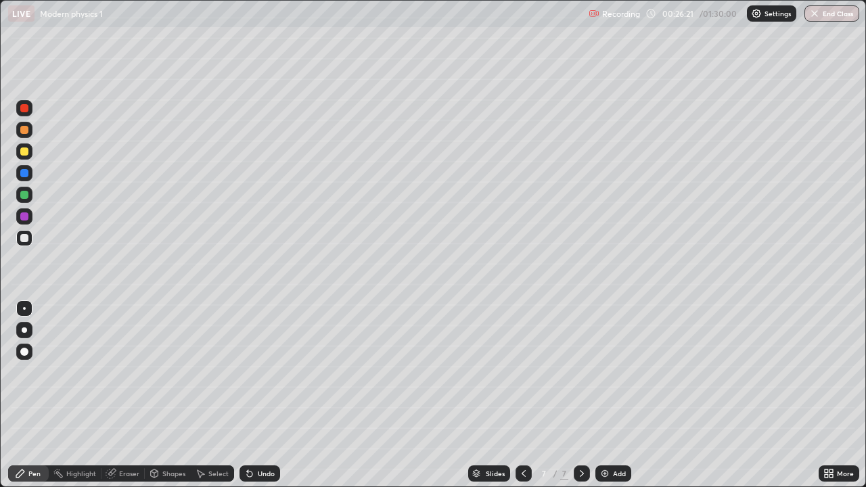
click at [25, 200] on div at bounding box center [24, 195] width 16 height 16
click at [581, 395] on icon at bounding box center [582, 473] width 4 height 7
click at [601, 395] on img at bounding box center [604, 473] width 11 height 11
click at [178, 395] on div "Shapes" at bounding box center [173, 473] width 23 height 7
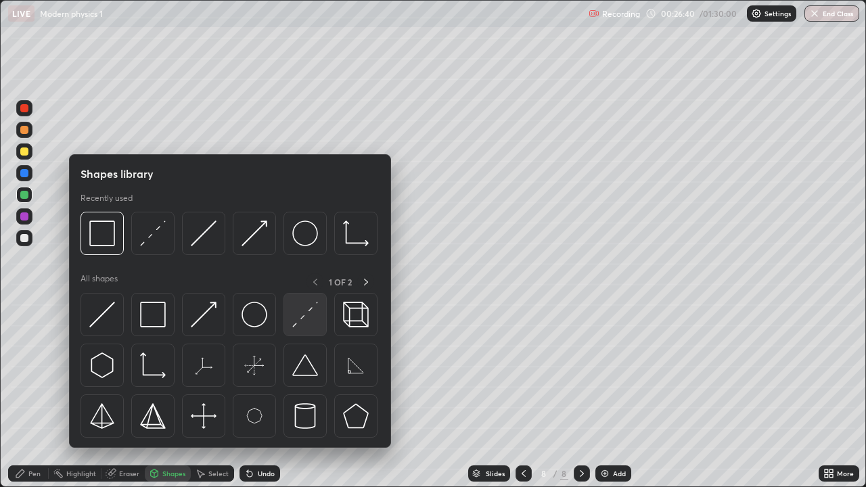
click at [304, 317] on img at bounding box center [305, 315] width 26 height 26
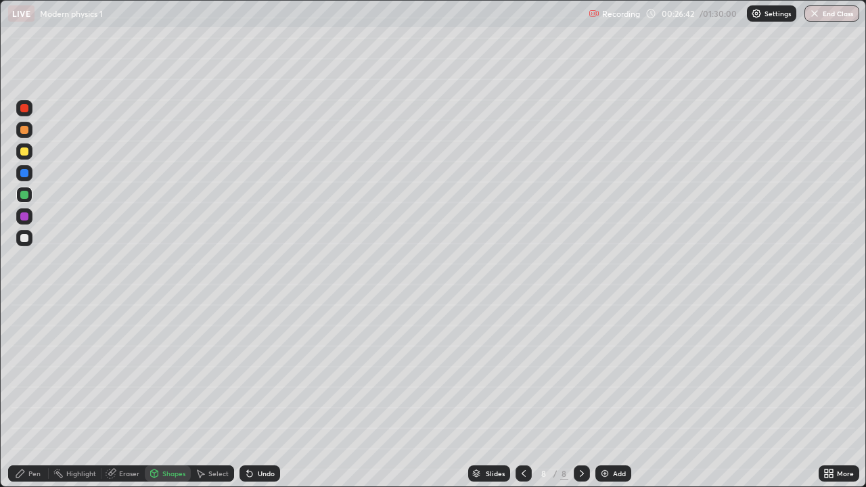
click at [37, 395] on div "Pen" at bounding box center [34, 473] width 12 height 7
click at [24, 239] on div at bounding box center [24, 238] width 8 height 8
click at [22, 132] on div at bounding box center [24, 130] width 8 height 8
click at [22, 195] on div at bounding box center [24, 195] width 8 height 8
click at [161, 395] on div "Shapes" at bounding box center [168, 473] width 46 height 16
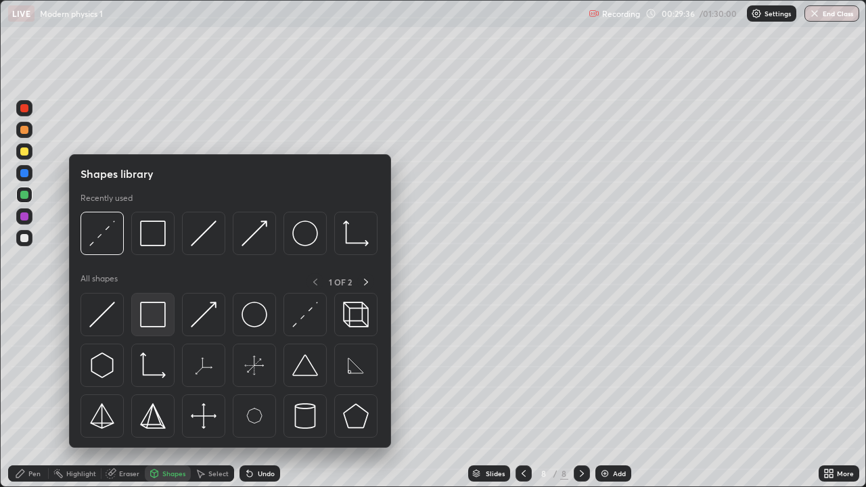
click at [159, 319] on img at bounding box center [153, 315] width 26 height 26
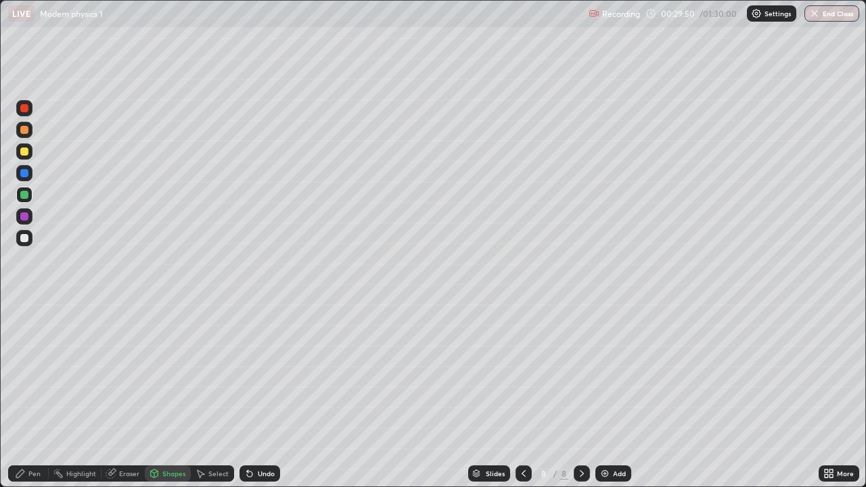
click at [22, 395] on icon at bounding box center [20, 473] width 8 height 8
click at [22, 239] on div at bounding box center [24, 238] width 8 height 8
click at [210, 395] on div "Select" at bounding box center [218, 473] width 20 height 7
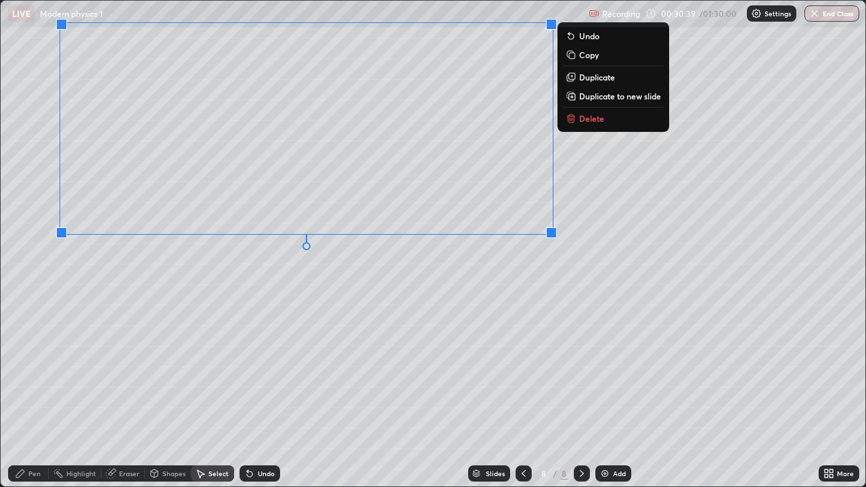
click at [360, 310] on div "0 ° Undo Copy Duplicate Duplicate to new slide Delete" at bounding box center [433, 244] width 864 height 486
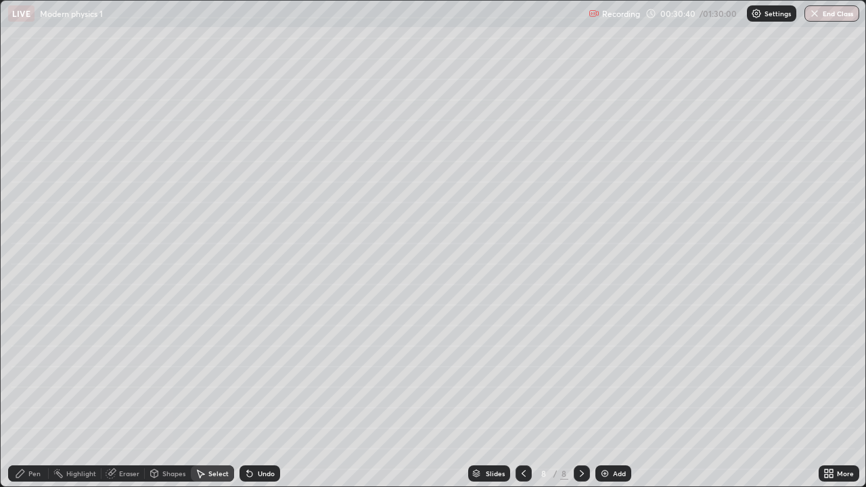
click at [30, 395] on div "Pen" at bounding box center [34, 473] width 12 height 7
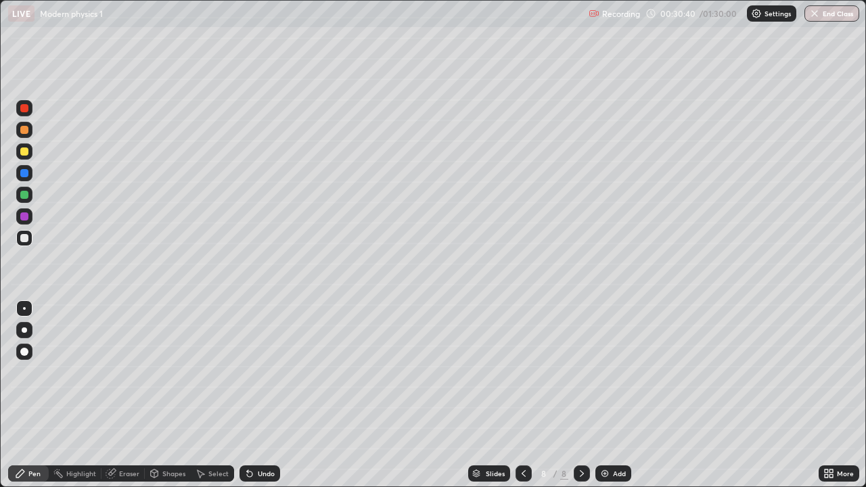
click at [28, 238] on div at bounding box center [24, 238] width 8 height 8
click at [22, 129] on div at bounding box center [24, 130] width 8 height 8
click at [21, 192] on div at bounding box center [24, 195] width 8 height 8
click at [35, 395] on div "Pen" at bounding box center [34, 473] width 12 height 7
click at [21, 246] on div at bounding box center [24, 238] width 16 height 16
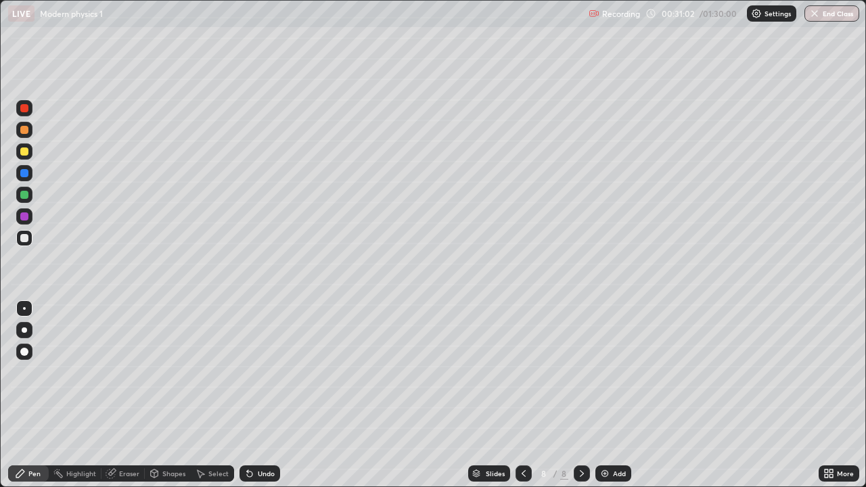
click at [247, 395] on icon at bounding box center [247, 470] width 1 height 1
click at [26, 131] on div at bounding box center [24, 130] width 8 height 8
click at [157, 395] on icon at bounding box center [154, 473] width 7 height 8
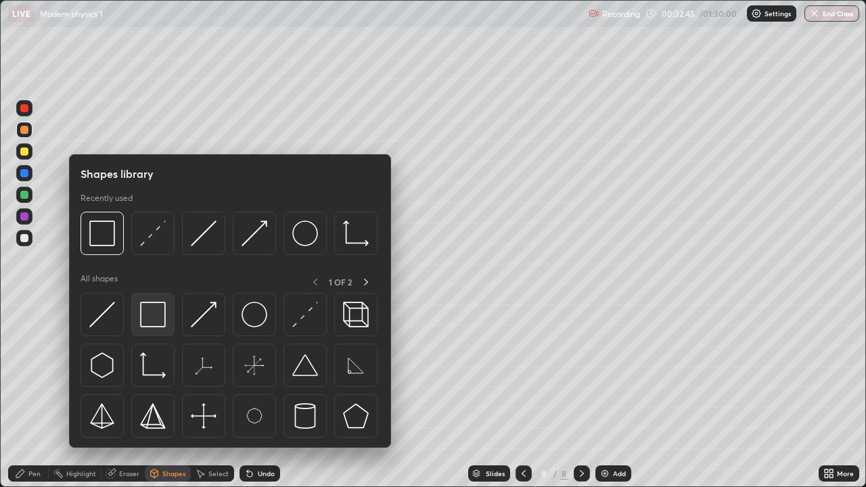
click at [157, 322] on img at bounding box center [153, 315] width 26 height 26
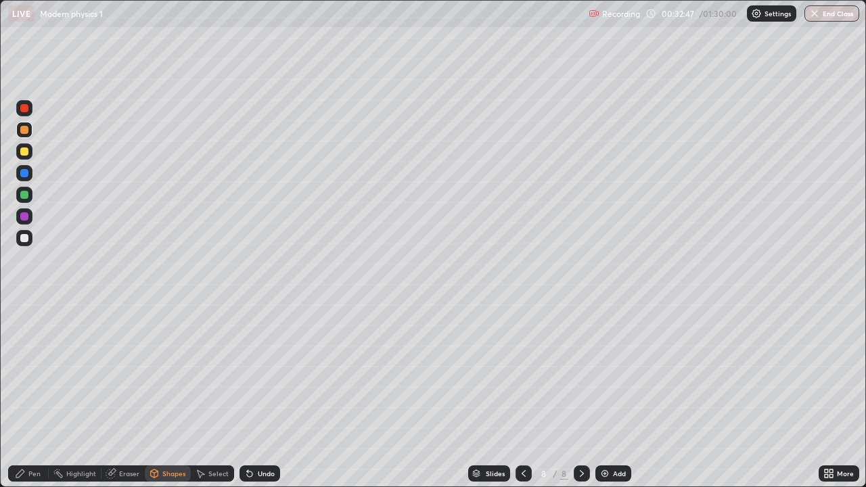
click at [25, 214] on div at bounding box center [24, 216] width 8 height 8
click at [30, 395] on div "Pen" at bounding box center [28, 473] width 41 height 16
click at [24, 193] on div at bounding box center [24, 195] width 8 height 8
click at [580, 395] on icon at bounding box center [581, 473] width 11 height 11
click at [585, 395] on icon at bounding box center [581, 473] width 11 height 11
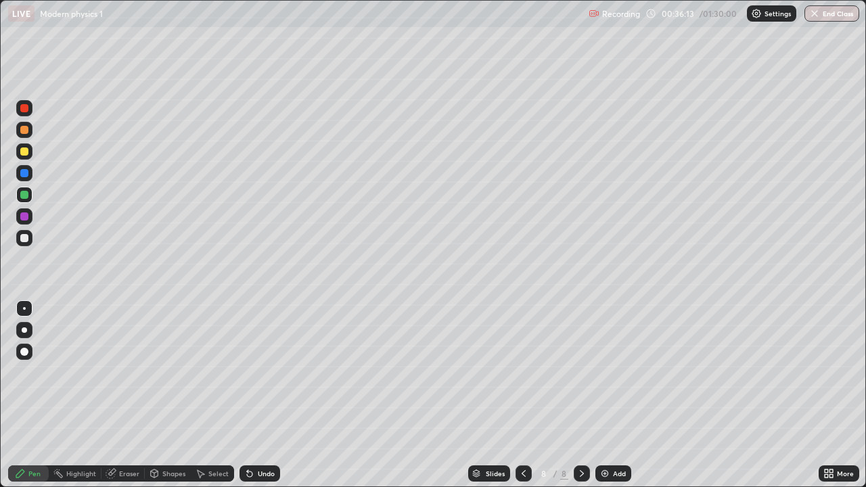
click at [604, 395] on img at bounding box center [604, 473] width 11 height 11
click at [24, 131] on div at bounding box center [24, 130] width 8 height 8
click at [26, 197] on div at bounding box center [24, 195] width 8 height 8
click at [261, 395] on div "Undo" at bounding box center [266, 473] width 17 height 7
click at [260, 395] on div "Undo" at bounding box center [266, 473] width 17 height 7
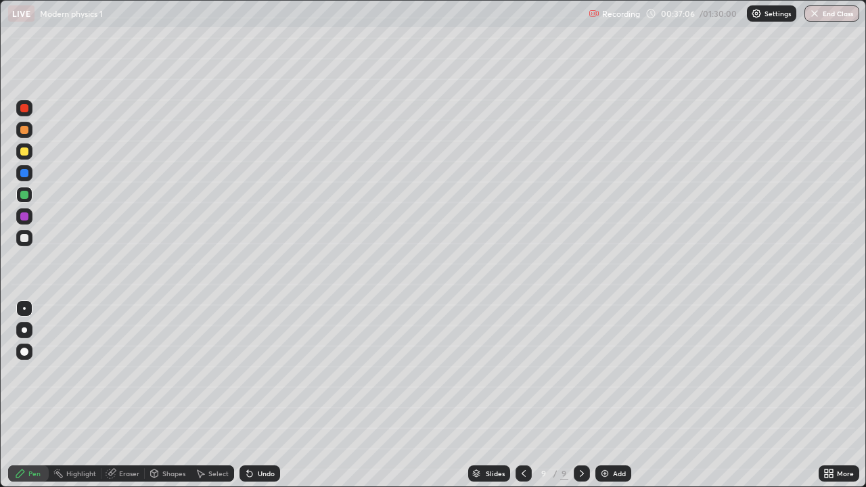
click at [826, 395] on icon at bounding box center [825, 475] width 3 height 3
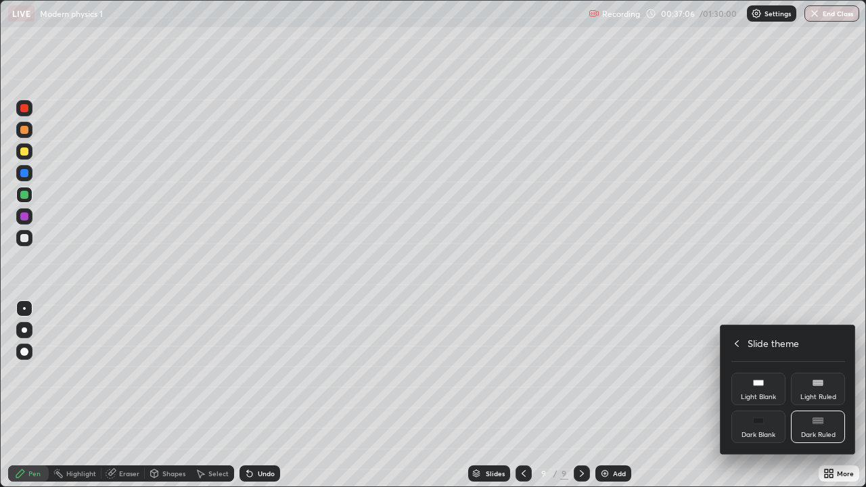
click at [769, 395] on div "Dark Blank" at bounding box center [758, 427] width 54 height 32
click at [737, 344] on icon at bounding box center [736, 343] width 11 height 11
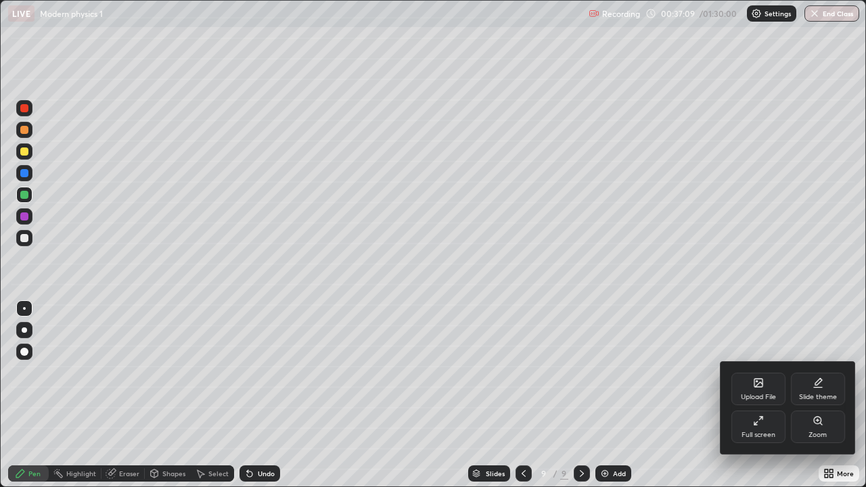
click at [823, 386] on div "Slide theme" at bounding box center [818, 389] width 54 height 32
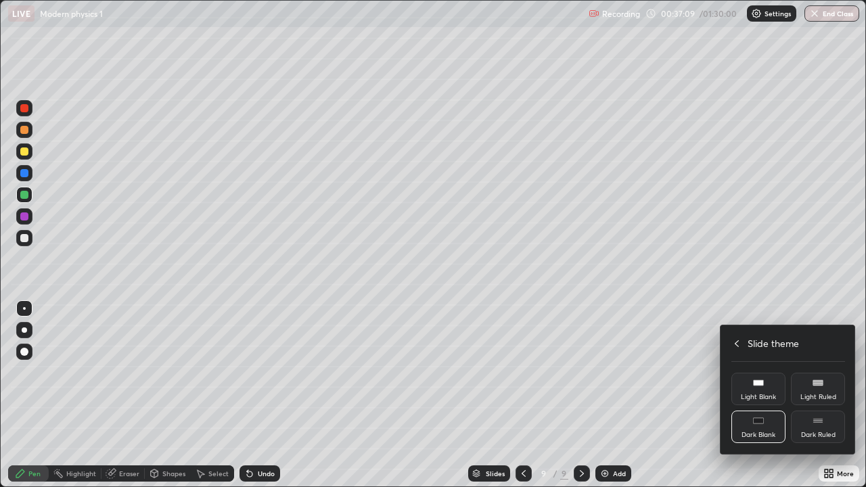
click at [820, 395] on rect at bounding box center [817, 419] width 9 height 1
click at [741, 343] on icon at bounding box center [736, 343] width 11 height 11
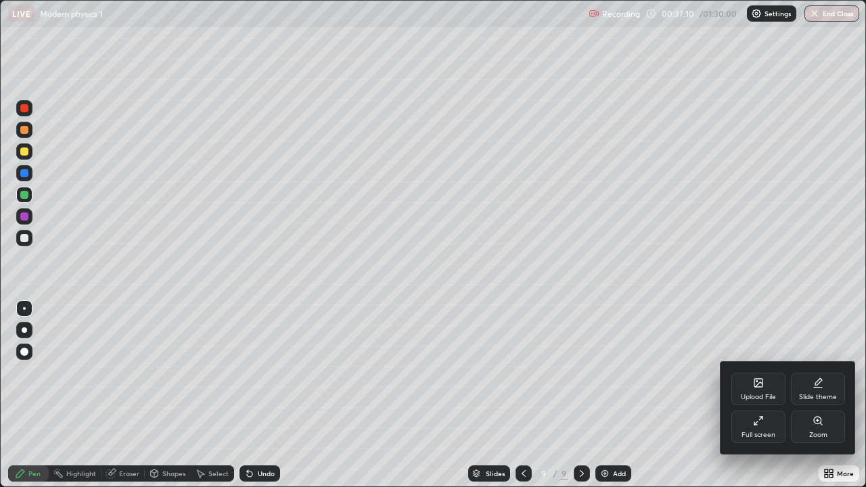
click at [732, 302] on div at bounding box center [433, 243] width 866 height 487
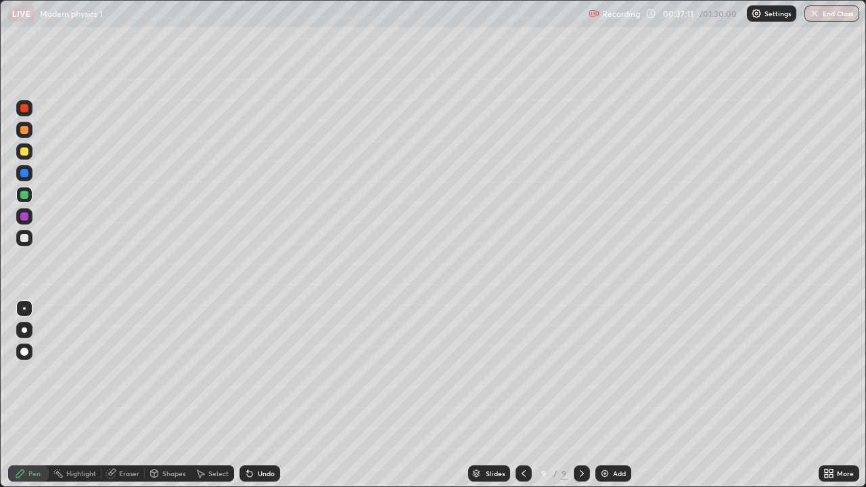
click at [825, 395] on icon at bounding box center [825, 470] width 3 height 3
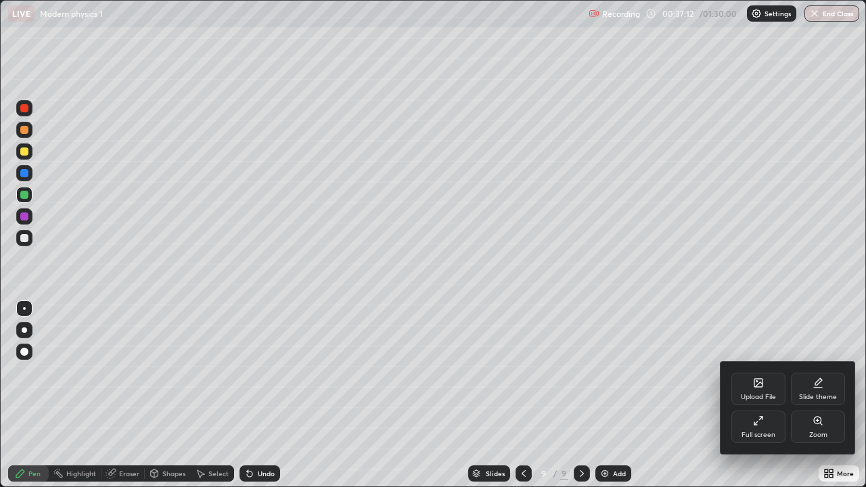
click at [756, 395] on div "Full screen" at bounding box center [758, 427] width 54 height 32
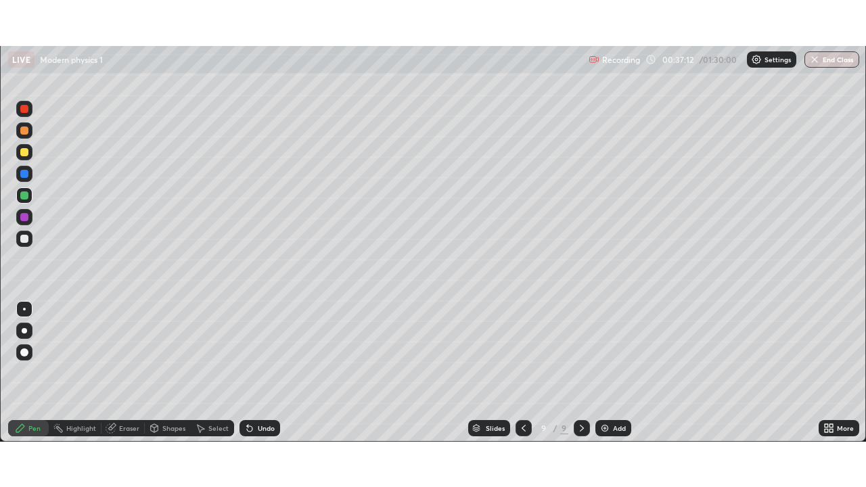
scroll to position [67235, 66765]
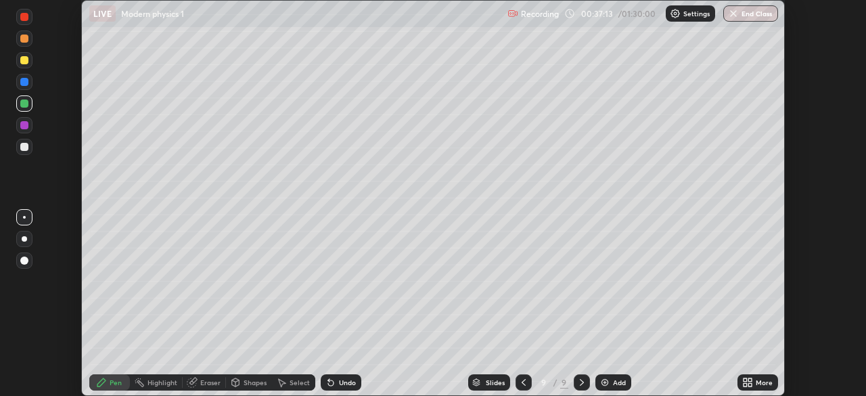
click at [751, 381] on icon at bounding box center [747, 382] width 11 height 11
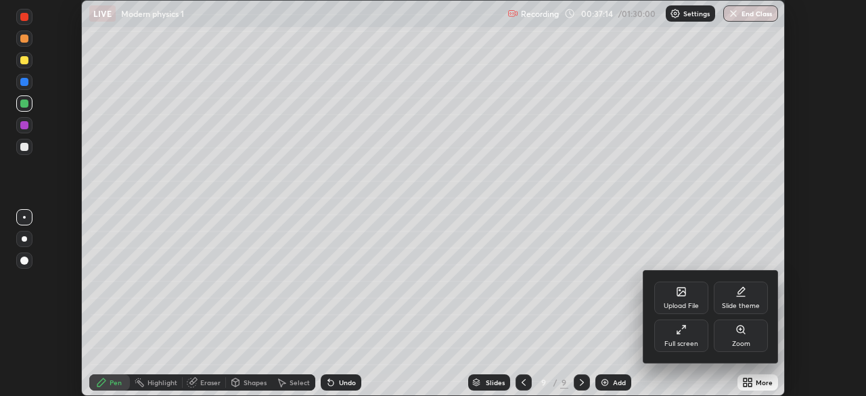
click at [694, 331] on div "Full screen" at bounding box center [681, 335] width 54 height 32
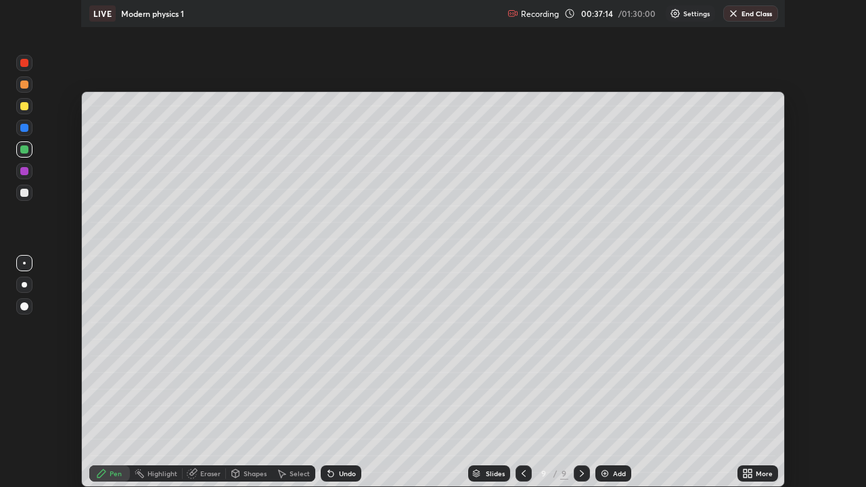
scroll to position [487, 866]
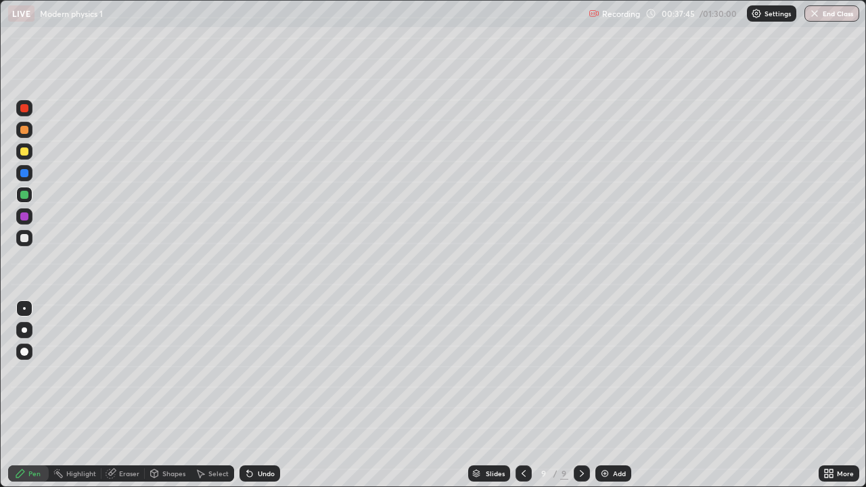
click at [23, 129] on div at bounding box center [24, 130] width 8 height 8
click at [24, 195] on div at bounding box center [24, 195] width 8 height 8
click at [26, 195] on div at bounding box center [24, 195] width 8 height 8
click at [24, 128] on div at bounding box center [24, 130] width 8 height 8
click at [260, 395] on div "Undo" at bounding box center [266, 473] width 17 height 7
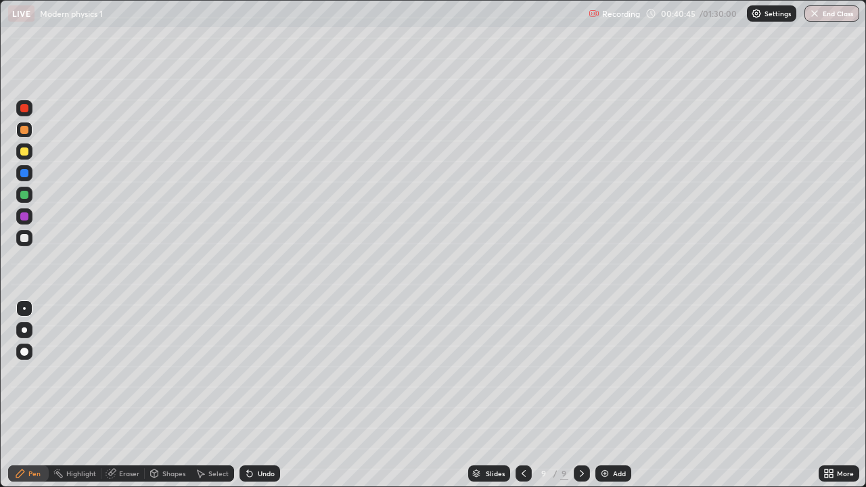
click at [20, 193] on div at bounding box center [24, 195] width 8 height 8
click at [254, 395] on div "Undo" at bounding box center [259, 473] width 41 height 16
click at [258, 395] on div "Undo" at bounding box center [266, 473] width 17 height 7
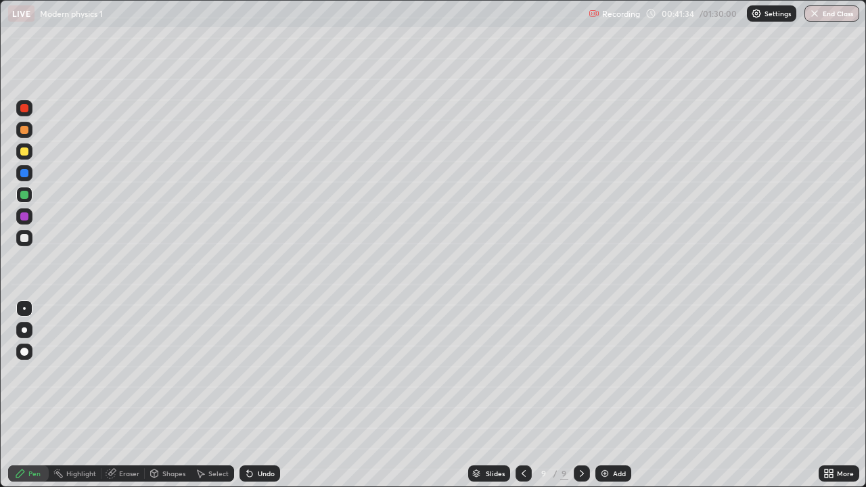
click at [258, 395] on div "Undo" at bounding box center [266, 473] width 17 height 7
click at [255, 395] on div "Undo" at bounding box center [259, 473] width 41 height 16
click at [24, 395] on icon at bounding box center [20, 473] width 11 height 11
click at [22, 235] on div at bounding box center [24, 238] width 8 height 8
click at [582, 395] on icon at bounding box center [581, 473] width 11 height 11
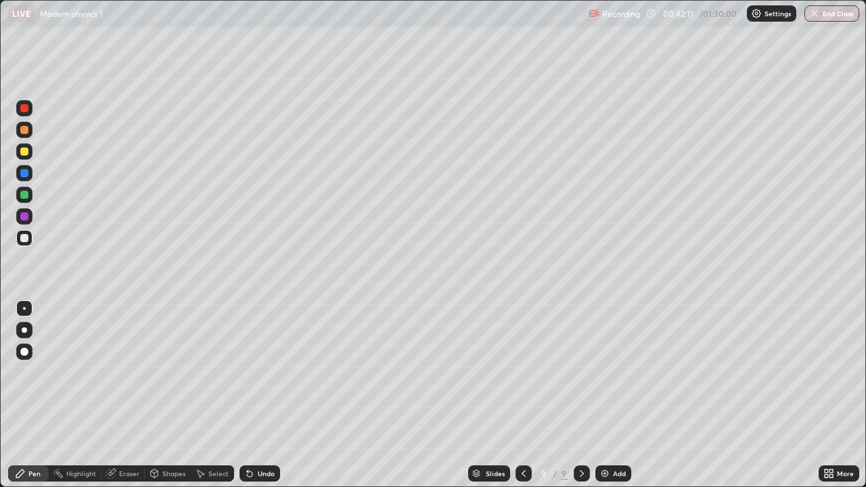
click at [607, 395] on img at bounding box center [604, 473] width 11 height 11
click at [22, 126] on div at bounding box center [24, 130] width 8 height 8
click at [22, 151] on div at bounding box center [24, 151] width 8 height 8
click at [24, 235] on div at bounding box center [24, 238] width 8 height 8
click at [204, 395] on icon at bounding box center [200, 473] width 11 height 11
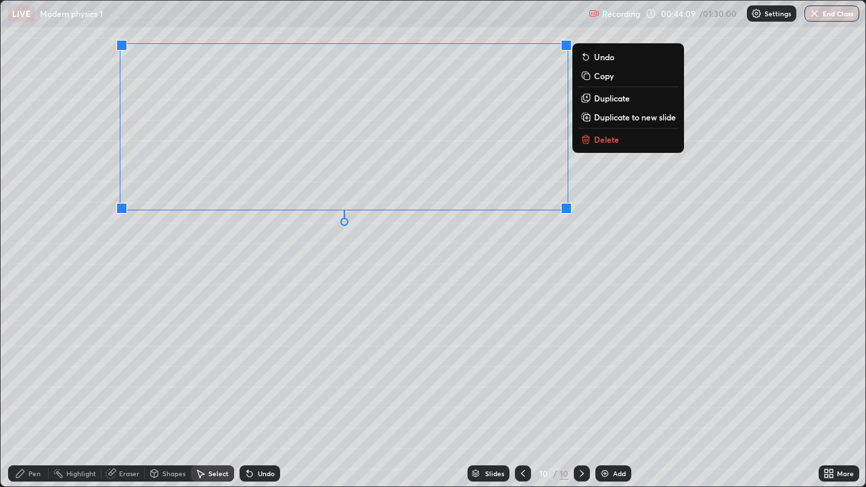
click at [336, 262] on div "0 ° Undo Copy Duplicate Duplicate to new slide Delete" at bounding box center [433, 244] width 864 height 486
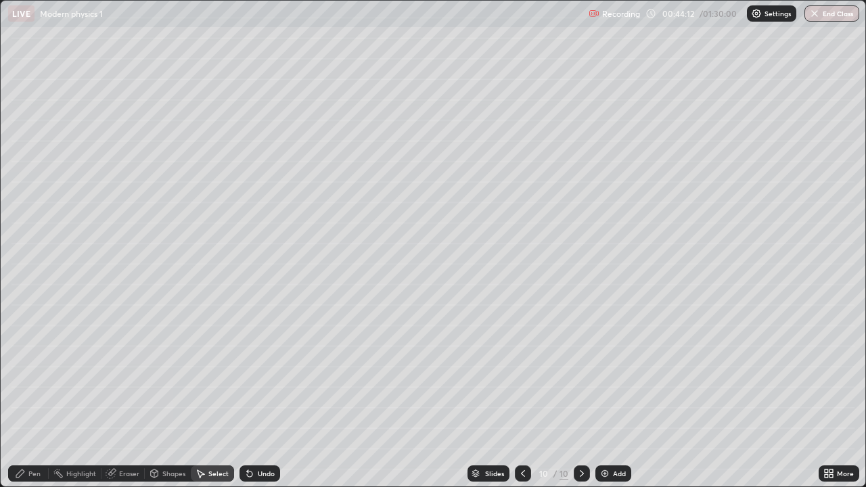
click at [30, 395] on div "Pen" at bounding box center [28, 473] width 41 height 16
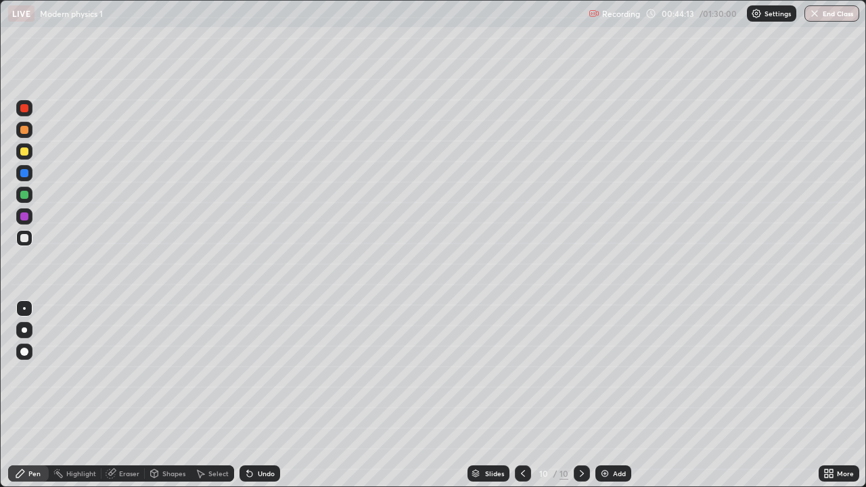
click at [25, 238] on div at bounding box center [24, 238] width 8 height 8
click at [20, 195] on div at bounding box center [24, 195] width 8 height 8
click at [22, 131] on div at bounding box center [24, 130] width 8 height 8
click at [28, 395] on div "Pen" at bounding box center [34, 473] width 12 height 7
click at [24, 197] on div at bounding box center [24, 195] width 8 height 8
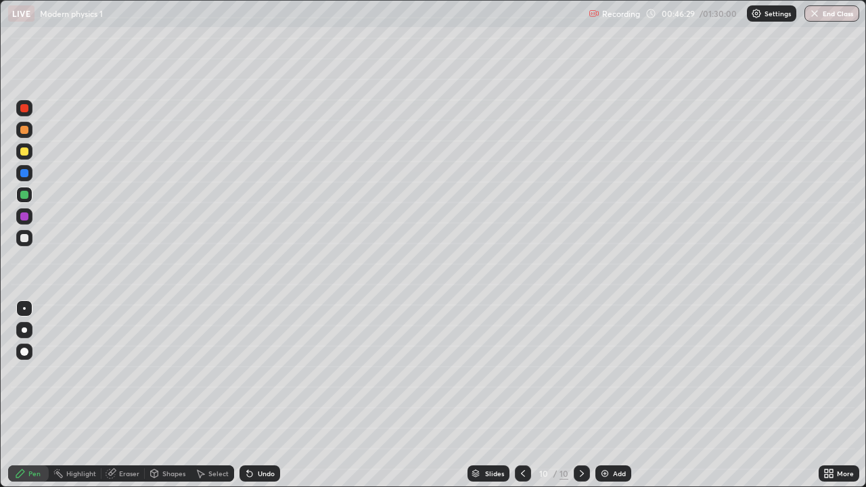
click at [22, 133] on div at bounding box center [24, 130] width 8 height 8
click at [24, 151] on div at bounding box center [24, 151] width 8 height 8
click at [24, 198] on div at bounding box center [24, 195] width 8 height 8
click at [23, 237] on div at bounding box center [24, 238] width 8 height 8
click at [26, 395] on div "Pen" at bounding box center [28, 473] width 41 height 16
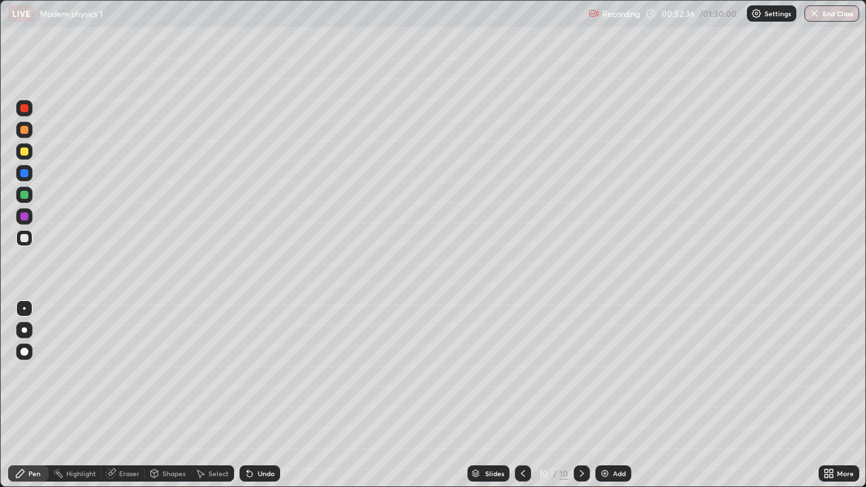
click at [578, 395] on icon at bounding box center [581, 473] width 11 height 11
click at [607, 395] on img at bounding box center [604, 473] width 11 height 11
click at [164, 395] on div "Shapes" at bounding box center [173, 473] width 23 height 7
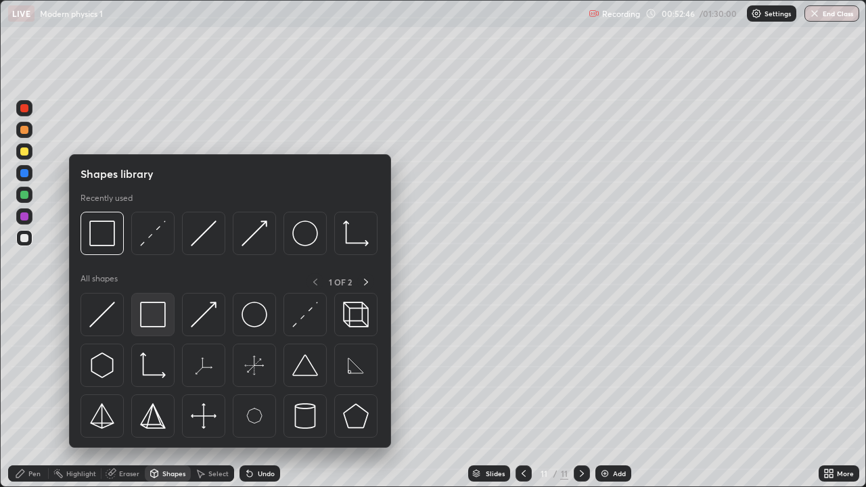
click at [158, 312] on img at bounding box center [153, 315] width 26 height 26
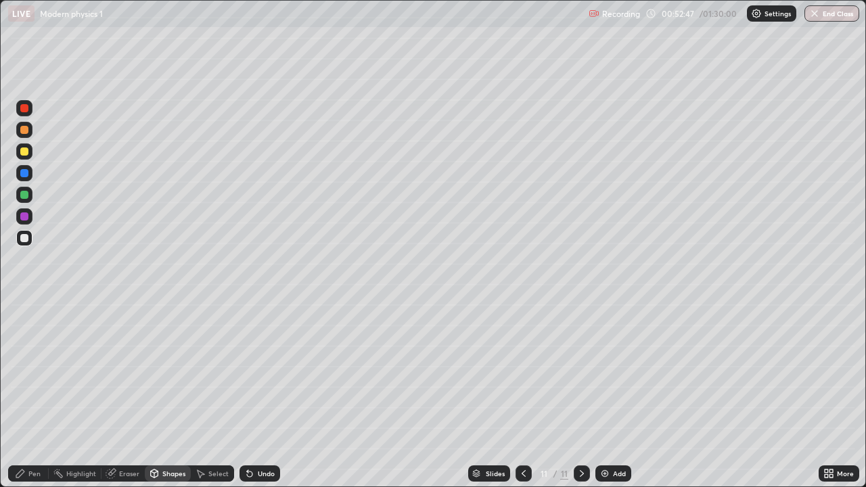
click at [26, 193] on div at bounding box center [24, 195] width 8 height 8
click at [33, 395] on div "Pen" at bounding box center [28, 473] width 41 height 16
click at [24, 193] on div at bounding box center [24, 195] width 8 height 8
click at [26, 152] on div at bounding box center [24, 151] width 8 height 8
click at [154, 395] on icon at bounding box center [154, 475] width 0 height 5
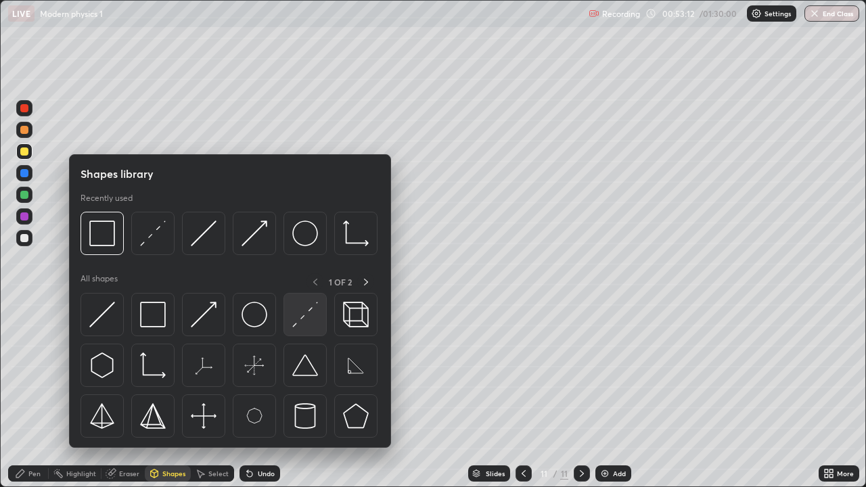
click at [296, 324] on img at bounding box center [305, 315] width 26 height 26
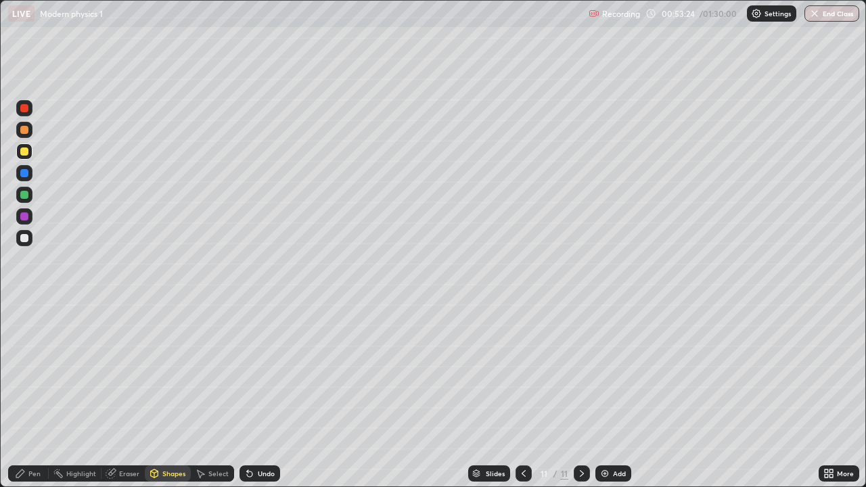
click at [160, 395] on div "Shapes" at bounding box center [168, 473] width 46 height 16
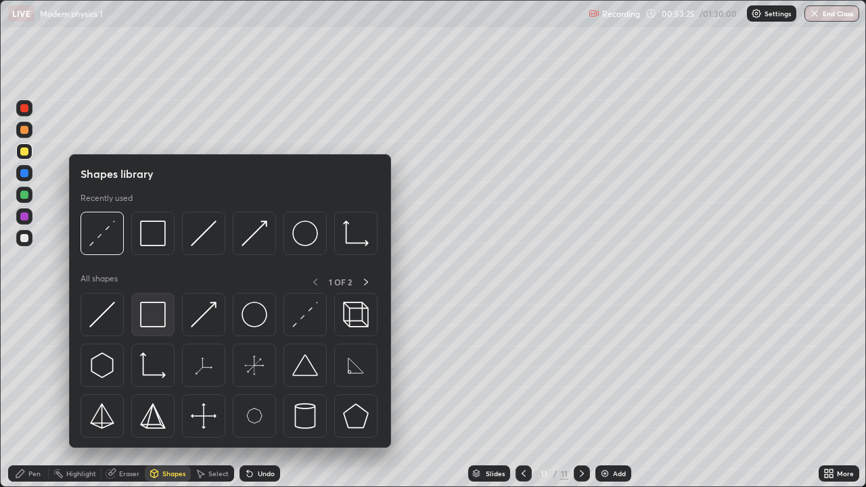
click at [160, 317] on img at bounding box center [153, 315] width 26 height 26
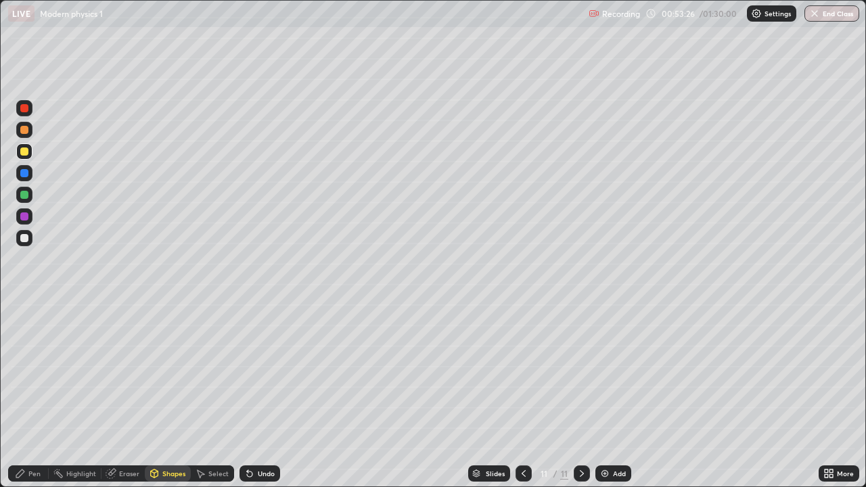
click at [26, 198] on div at bounding box center [24, 195] width 8 height 8
click at [34, 395] on div "Pen" at bounding box center [34, 473] width 12 height 7
click at [24, 235] on div at bounding box center [24, 238] width 8 height 8
click at [24, 131] on div at bounding box center [24, 130] width 8 height 8
click at [201, 395] on icon at bounding box center [200, 474] width 7 height 8
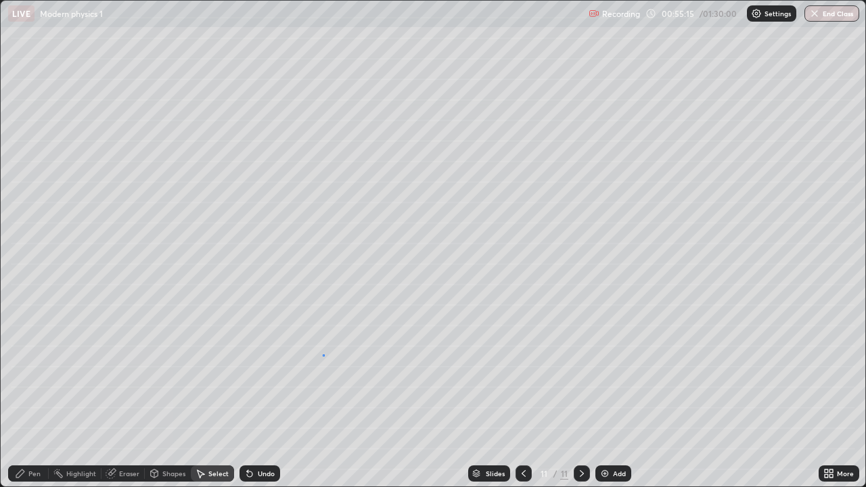
click at [323, 354] on div "0 ° Undo Copy Duplicate Duplicate to new slide Delete" at bounding box center [433, 244] width 864 height 486
click at [26, 395] on icon at bounding box center [20, 473] width 11 height 11
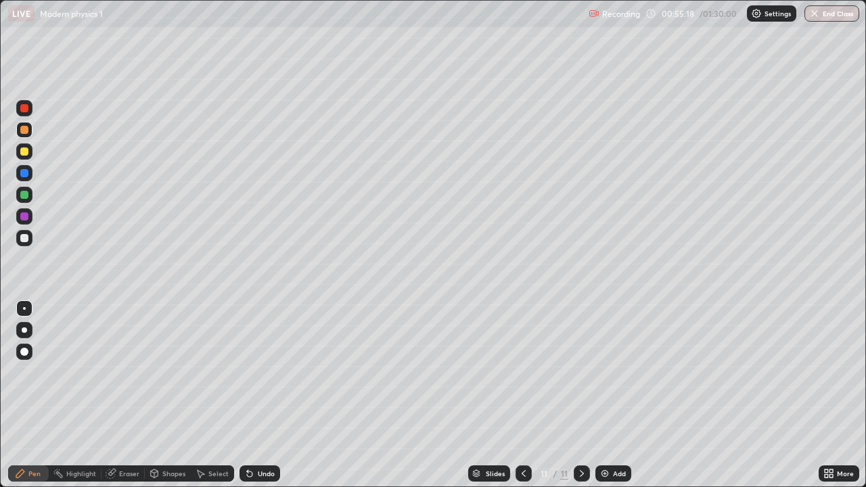
click at [23, 236] on div at bounding box center [24, 238] width 8 height 8
click at [26, 129] on div at bounding box center [24, 130] width 8 height 8
click at [23, 198] on div at bounding box center [24, 195] width 8 height 8
click at [605, 395] on img at bounding box center [604, 473] width 11 height 11
click at [24, 133] on div at bounding box center [24, 130] width 8 height 8
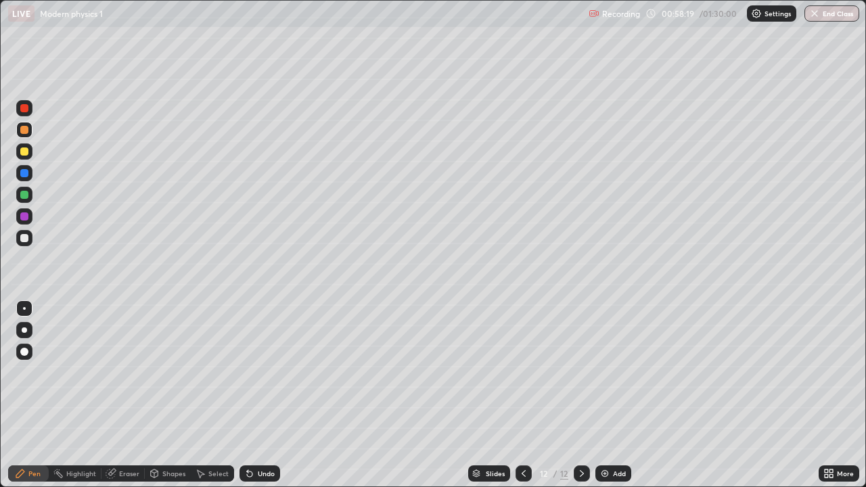
click at [23, 237] on div at bounding box center [24, 238] width 8 height 8
click at [26, 193] on div at bounding box center [24, 195] width 8 height 8
click at [24, 239] on div at bounding box center [24, 238] width 8 height 8
click at [22, 235] on div at bounding box center [24, 238] width 8 height 8
click at [23, 130] on div at bounding box center [24, 130] width 8 height 8
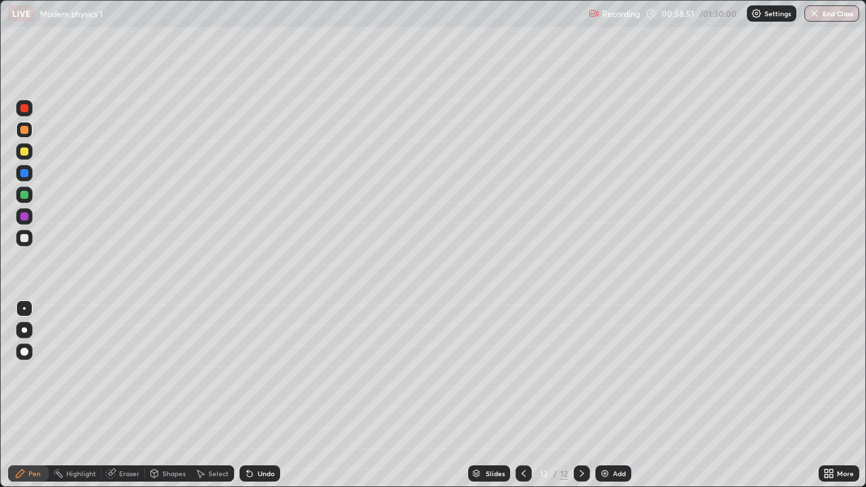
click at [25, 151] on div at bounding box center [24, 151] width 8 height 8
click at [22, 131] on div at bounding box center [24, 130] width 8 height 8
click at [202, 395] on icon at bounding box center [200, 473] width 11 height 11
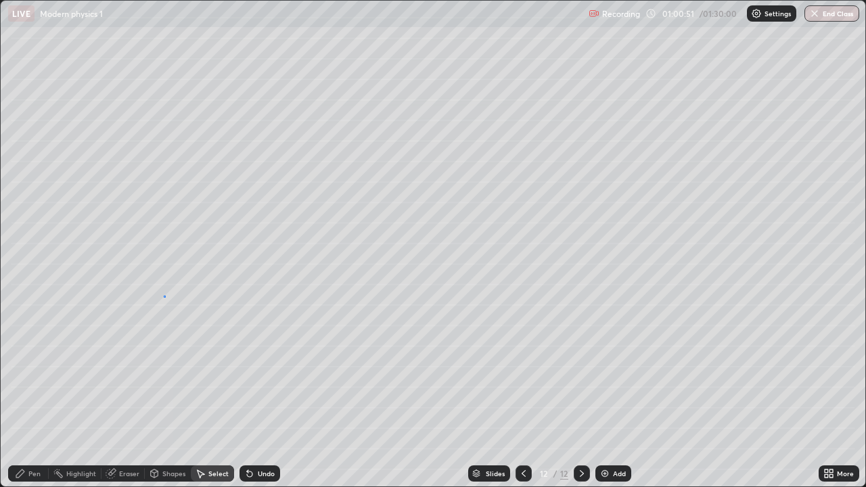
click at [164, 296] on div "0 ° Undo Copy Duplicate Duplicate to new slide Delete" at bounding box center [433, 244] width 864 height 486
click at [28, 395] on div "Pen" at bounding box center [34, 473] width 12 height 7
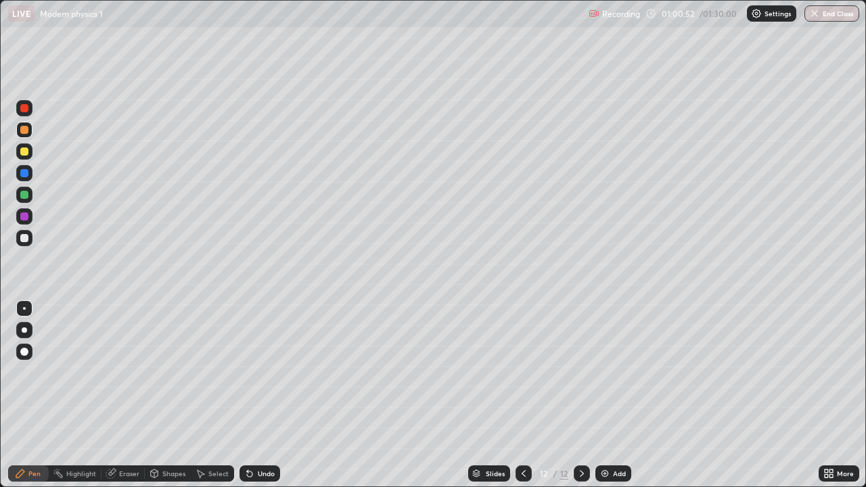
click at [25, 239] on div at bounding box center [24, 238] width 8 height 8
click at [24, 127] on div at bounding box center [24, 130] width 8 height 8
click at [23, 237] on div at bounding box center [24, 238] width 8 height 8
click at [249, 395] on icon at bounding box center [249, 473] width 11 height 11
click at [254, 395] on div "Undo" at bounding box center [259, 473] width 41 height 16
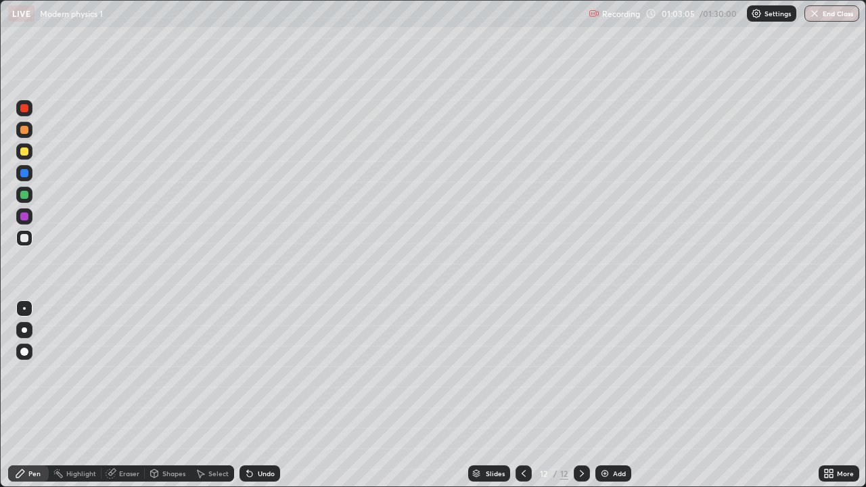
click at [258, 395] on div "Undo" at bounding box center [266, 473] width 17 height 7
click at [37, 395] on div "Pen" at bounding box center [34, 473] width 12 height 7
click at [25, 192] on div at bounding box center [24, 195] width 8 height 8
click at [23, 132] on div at bounding box center [24, 130] width 8 height 8
click at [22, 155] on div at bounding box center [24, 151] width 8 height 8
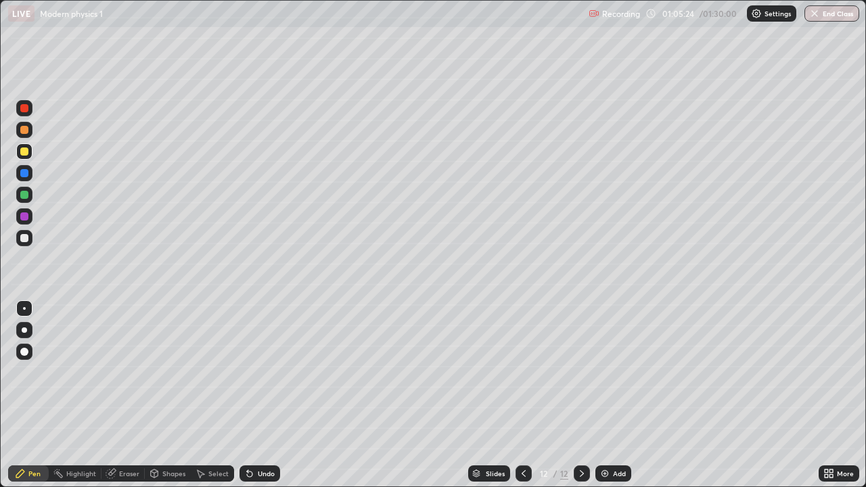
click at [580, 395] on icon at bounding box center [581, 473] width 11 height 11
click at [607, 395] on img at bounding box center [604, 473] width 11 height 11
click at [24, 133] on div at bounding box center [24, 130] width 8 height 8
click at [25, 196] on div at bounding box center [24, 195] width 8 height 8
click at [23, 131] on div at bounding box center [24, 130] width 8 height 8
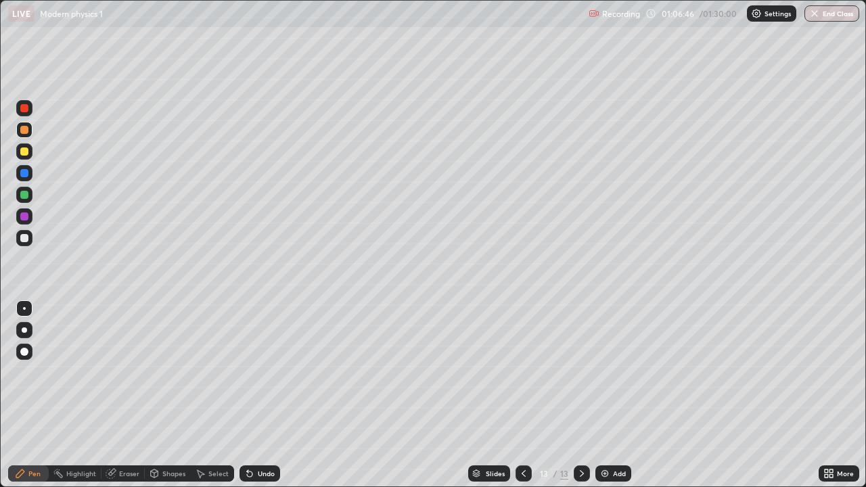
click at [518, 395] on icon at bounding box center [523, 473] width 11 height 11
click at [578, 395] on icon at bounding box center [581, 473] width 11 height 11
click at [264, 395] on div "Undo" at bounding box center [266, 473] width 17 height 7
click at [258, 395] on div "Undo" at bounding box center [259, 473] width 41 height 16
click at [205, 395] on div "Select" at bounding box center [212, 473] width 43 height 16
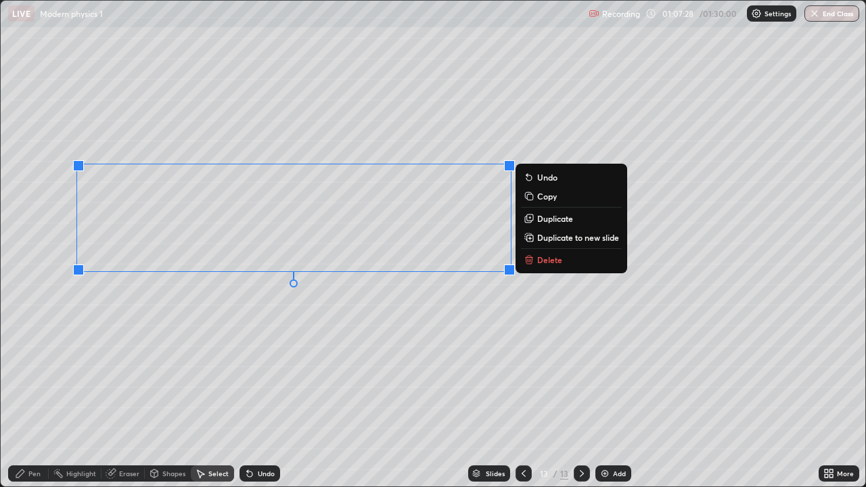
click at [316, 325] on div "0 ° Undo Copy Duplicate Duplicate to new slide Delete" at bounding box center [433, 244] width 864 height 486
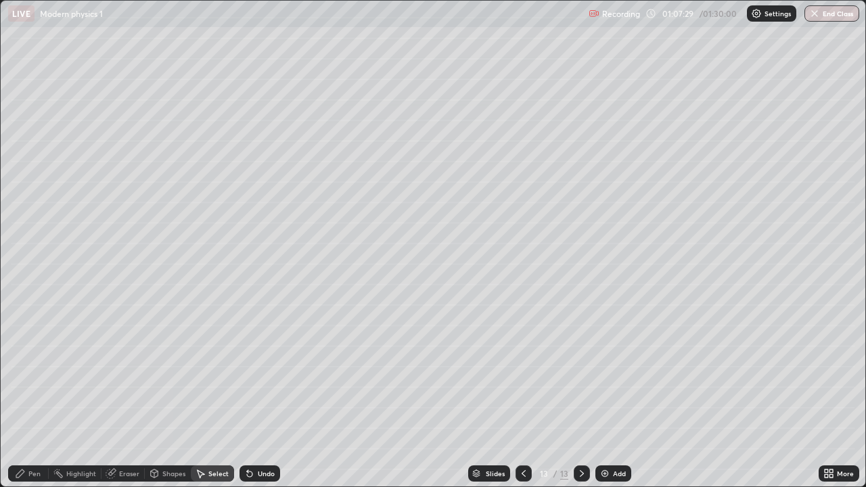
click at [32, 395] on div "Pen" at bounding box center [34, 473] width 12 height 7
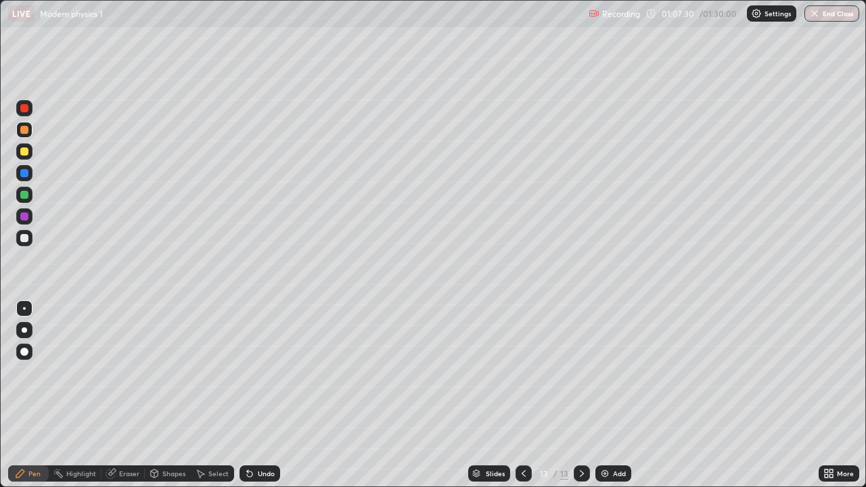
click at [26, 239] on div at bounding box center [24, 238] width 8 height 8
click at [265, 395] on div "Undo" at bounding box center [266, 473] width 17 height 7
click at [266, 395] on div "Undo" at bounding box center [266, 473] width 17 height 7
click at [21, 395] on div "Pen" at bounding box center [28, 473] width 41 height 16
click at [28, 128] on div at bounding box center [24, 130] width 8 height 8
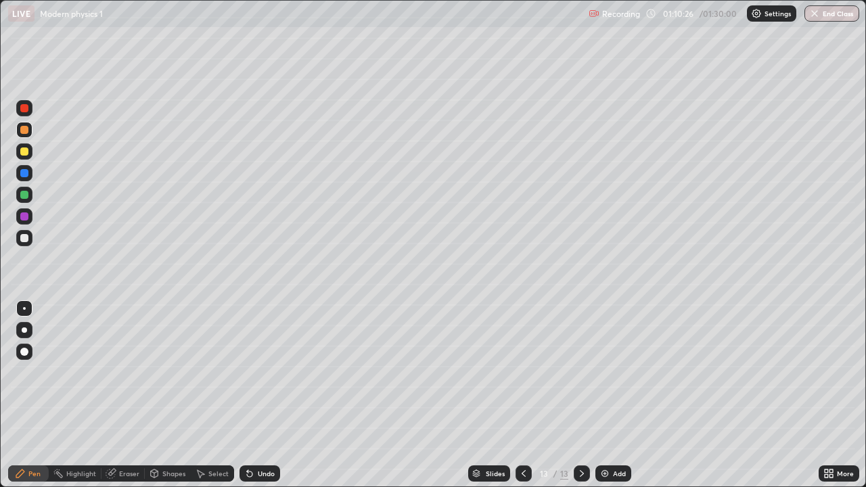
click at [759, 395] on div "Slides 13 / 13 Add" at bounding box center [549, 473] width 538 height 27
click at [24, 196] on div at bounding box center [24, 195] width 8 height 8
click at [580, 395] on icon at bounding box center [581, 473] width 11 height 11
click at [606, 395] on img at bounding box center [604, 473] width 11 height 11
click at [23, 131] on div at bounding box center [24, 130] width 8 height 8
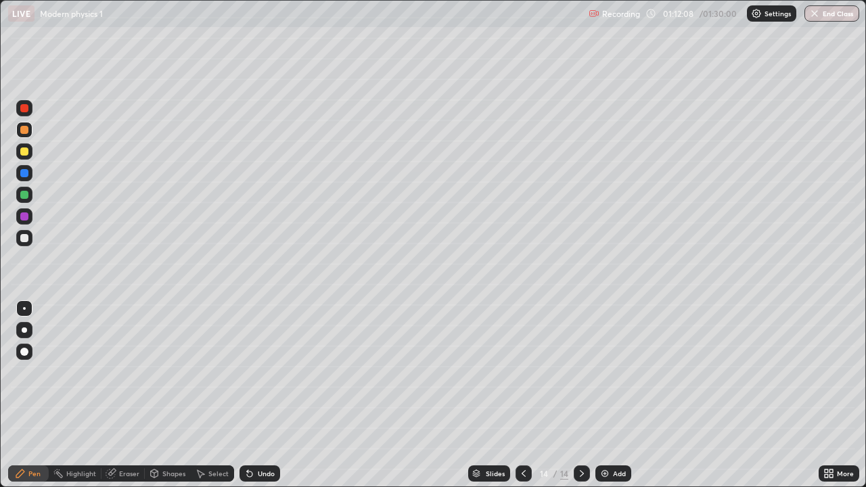
click at [24, 194] on div at bounding box center [24, 195] width 8 height 8
click at [25, 152] on div at bounding box center [24, 151] width 8 height 8
click at [206, 395] on div "Select" at bounding box center [212, 473] width 43 height 16
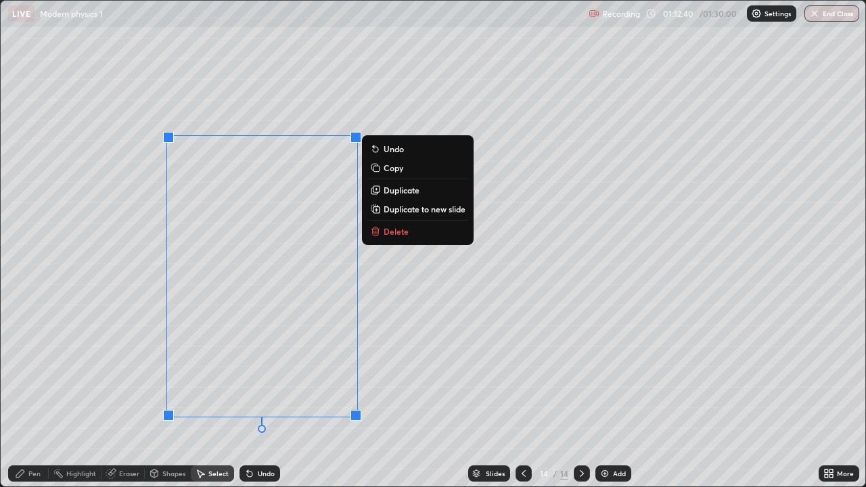
click at [408, 230] on button "Delete" at bounding box center [417, 231] width 101 height 16
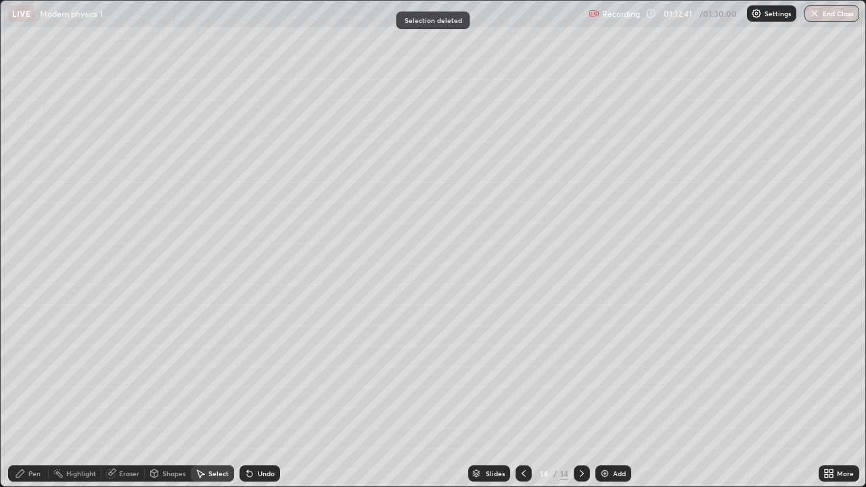
click at [26, 395] on div "Pen" at bounding box center [28, 473] width 41 height 16
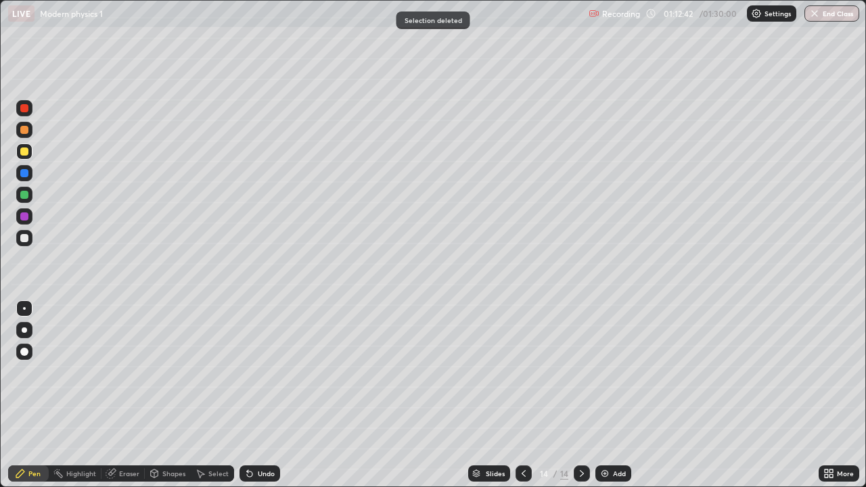
click at [28, 239] on div at bounding box center [24, 238] width 8 height 8
click at [25, 196] on div at bounding box center [24, 195] width 8 height 8
click at [16, 395] on icon at bounding box center [20, 473] width 8 height 8
click at [24, 131] on div at bounding box center [24, 130] width 8 height 8
click at [204, 395] on icon at bounding box center [200, 474] width 7 height 8
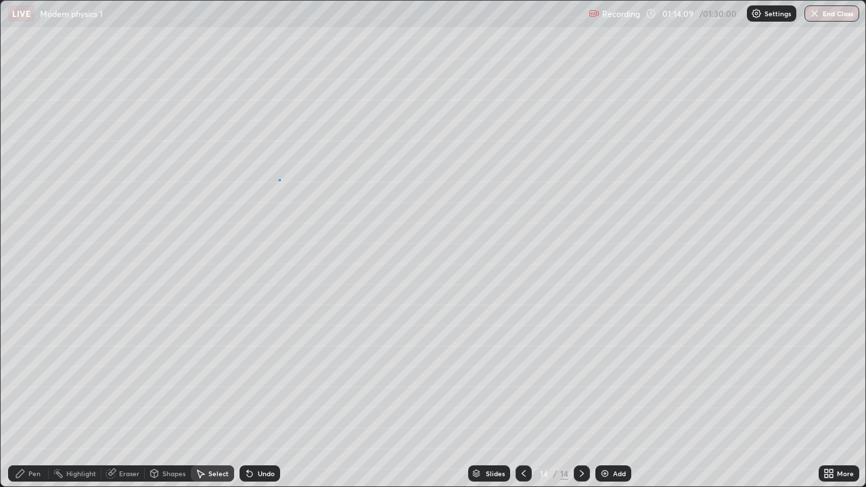
click at [279, 179] on div "0 ° Undo Copy Duplicate Duplicate to new slide Delete" at bounding box center [433, 244] width 864 height 486
click at [30, 395] on div "Pen" at bounding box center [34, 473] width 12 height 7
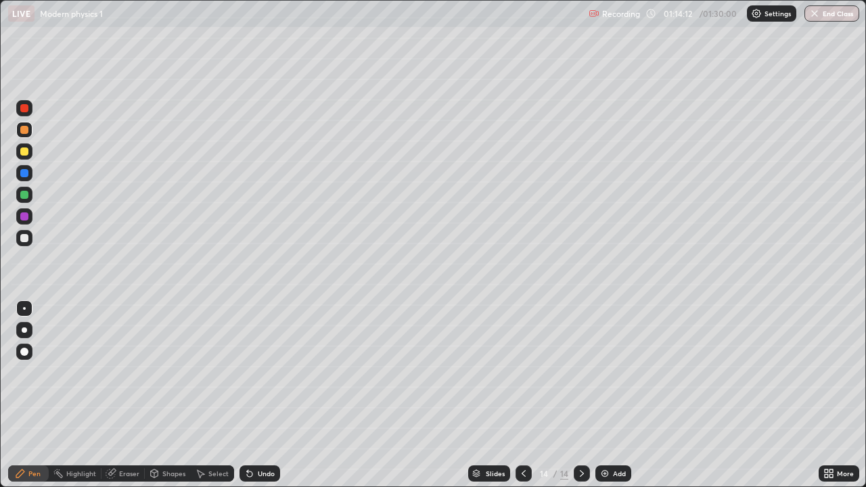
click at [25, 236] on div at bounding box center [24, 238] width 8 height 8
click at [521, 395] on icon at bounding box center [523, 473] width 11 height 11
click at [580, 395] on icon at bounding box center [581, 473] width 11 height 11
click at [157, 395] on icon at bounding box center [154, 473] width 7 height 8
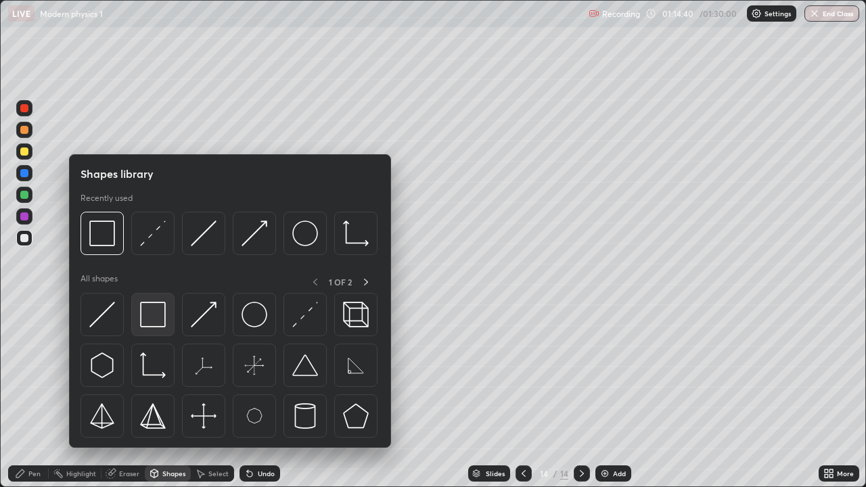
click at [151, 320] on img at bounding box center [153, 315] width 26 height 26
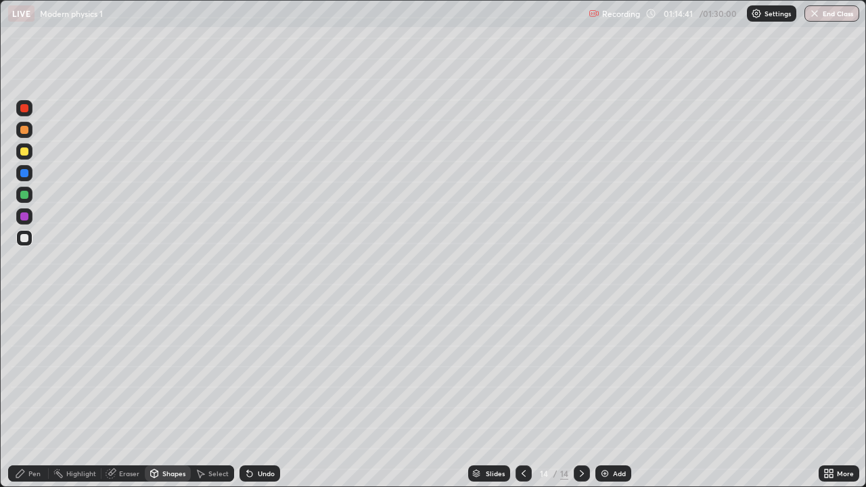
click at [22, 196] on div at bounding box center [24, 195] width 8 height 8
click at [32, 395] on div "Pen" at bounding box center [34, 473] width 12 height 7
click at [20, 126] on div at bounding box center [24, 130] width 16 height 16
click at [23, 153] on div at bounding box center [24, 151] width 8 height 8
click at [25, 129] on div at bounding box center [24, 130] width 8 height 8
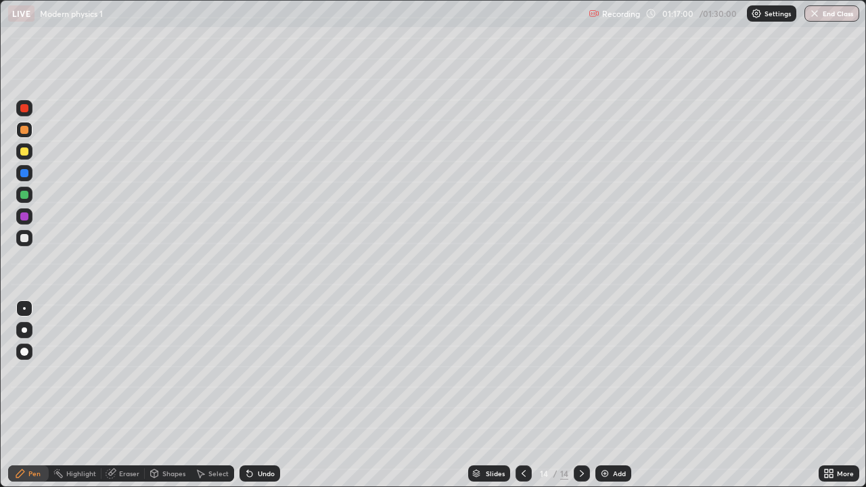
click at [158, 395] on icon at bounding box center [154, 473] width 11 height 11
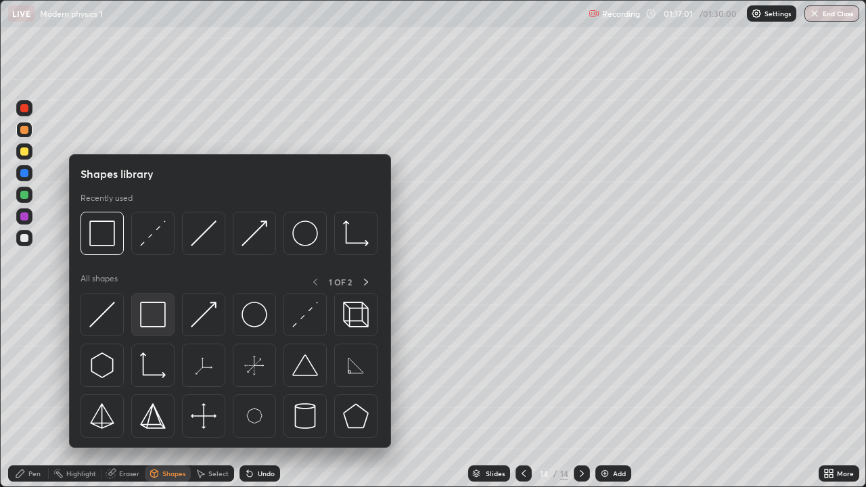
click at [154, 317] on img at bounding box center [153, 315] width 26 height 26
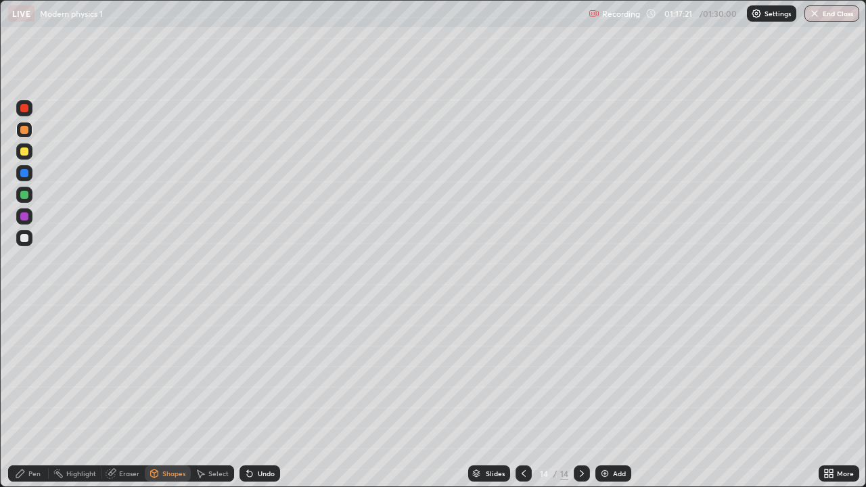
click at [523, 395] on icon at bounding box center [523, 473] width 4 height 7
click at [579, 395] on icon at bounding box center [581, 473] width 11 height 11
click at [580, 395] on icon at bounding box center [581, 473] width 11 height 11
click at [211, 395] on div "Select" at bounding box center [218, 473] width 20 height 7
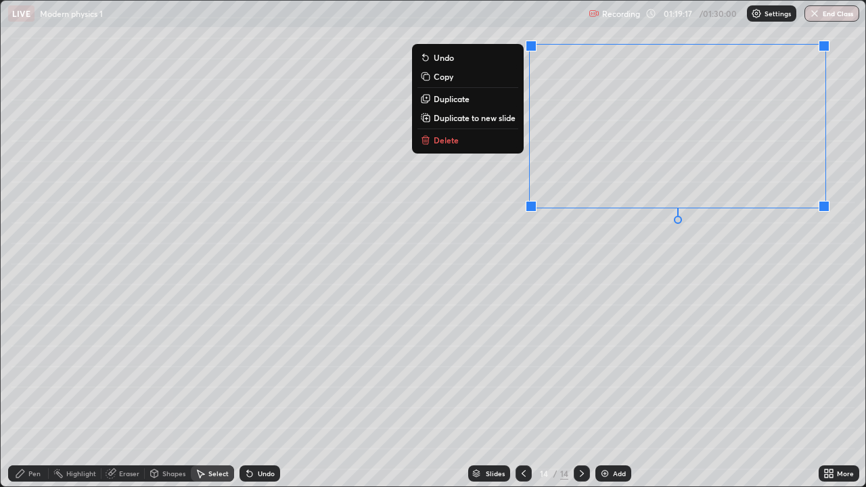
click at [494, 299] on div "0 ° Undo Copy Duplicate Duplicate to new slide Delete" at bounding box center [433, 244] width 864 height 486
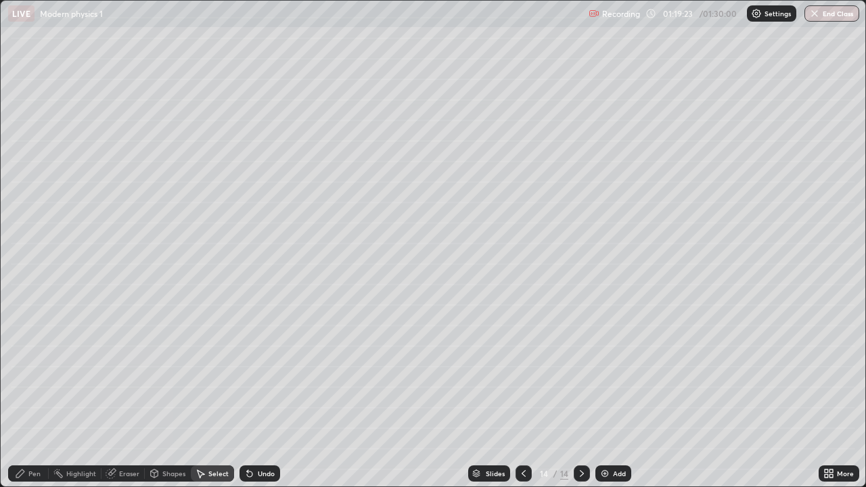
click at [30, 395] on div "Pen" at bounding box center [34, 473] width 12 height 7
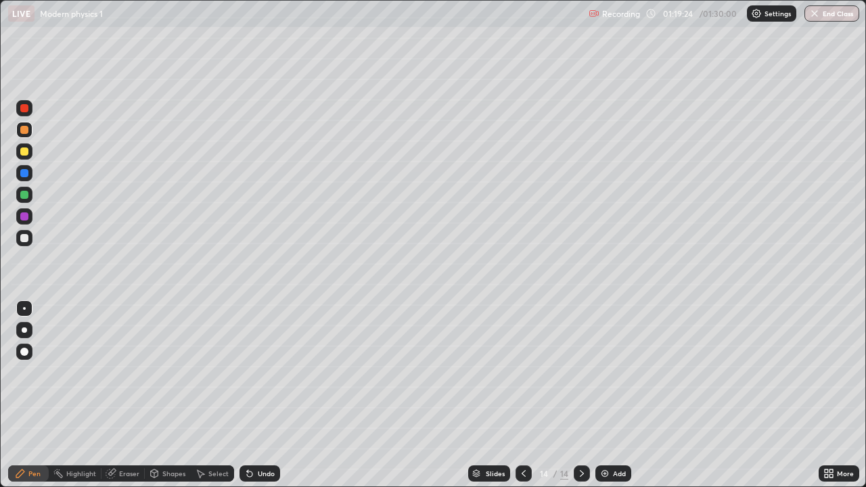
click at [32, 240] on div at bounding box center [24, 238] width 16 height 16
click at [252, 395] on icon at bounding box center [249, 473] width 11 height 11
click at [254, 395] on div "Undo" at bounding box center [259, 473] width 41 height 16
click at [258, 395] on div "Undo" at bounding box center [266, 473] width 17 height 7
click at [24, 193] on div at bounding box center [24, 195] width 8 height 8
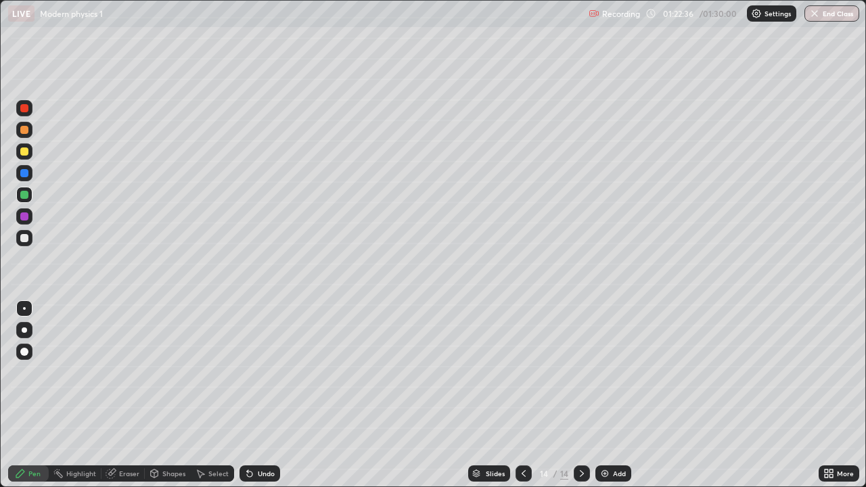
click at [24, 130] on div at bounding box center [24, 130] width 8 height 8
click at [523, 395] on icon at bounding box center [523, 473] width 4 height 7
click at [519, 395] on icon at bounding box center [523, 473] width 11 height 11
click at [580, 395] on icon at bounding box center [582, 473] width 4 height 7
click at [580, 395] on icon at bounding box center [581, 473] width 11 height 11
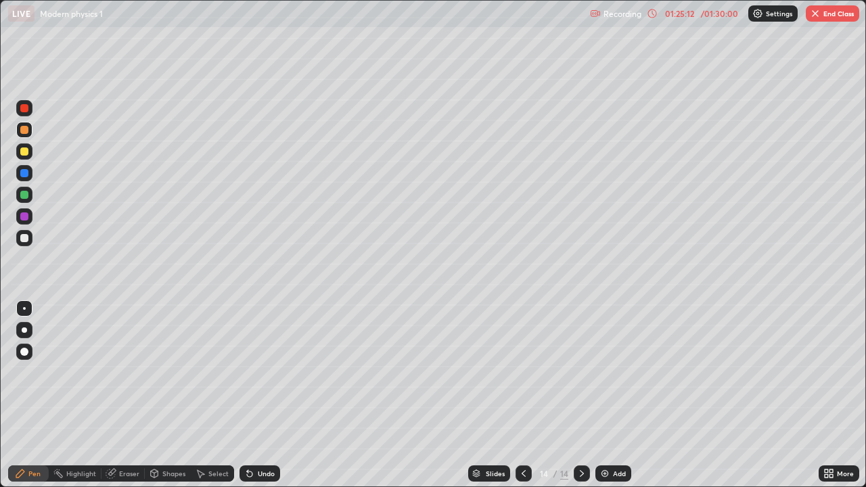
click at [822, 14] on button "End Class" at bounding box center [831, 13] width 53 height 16
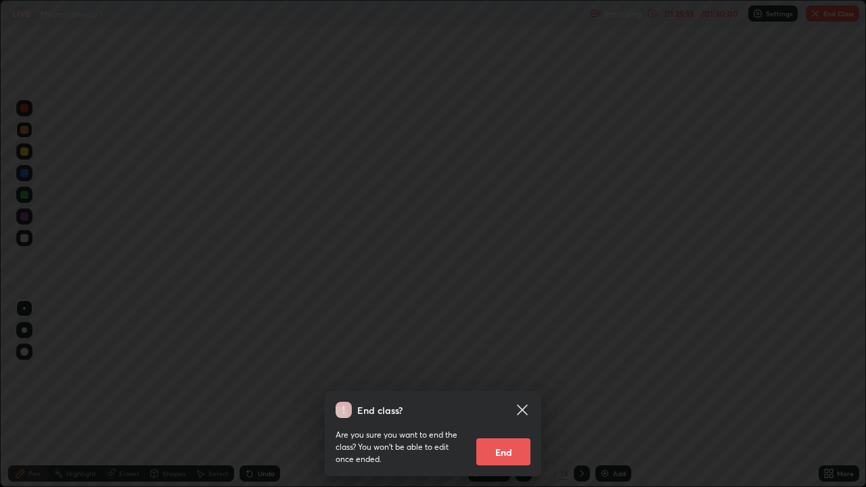
click at [498, 395] on button "End" at bounding box center [503, 451] width 54 height 27
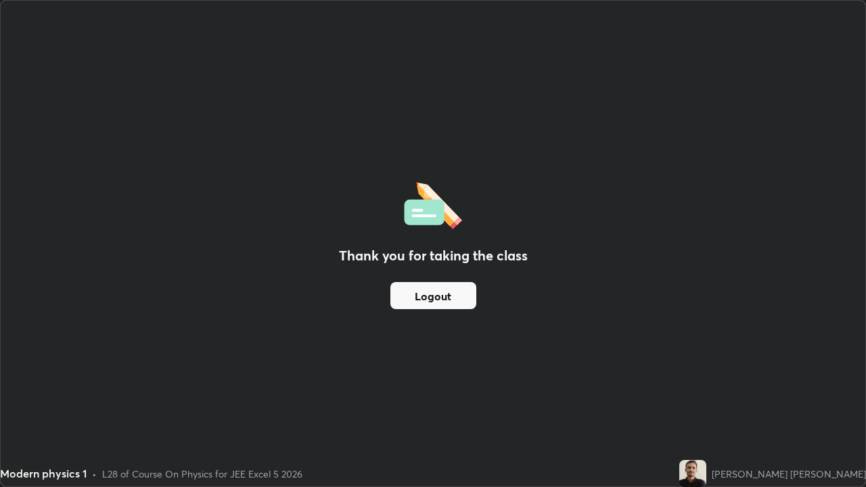
click at [441, 299] on button "Logout" at bounding box center [433, 295] width 86 height 27
click at [443, 297] on button "Logout" at bounding box center [433, 295] width 86 height 27
